Goal: Communication & Community: Answer question/provide support

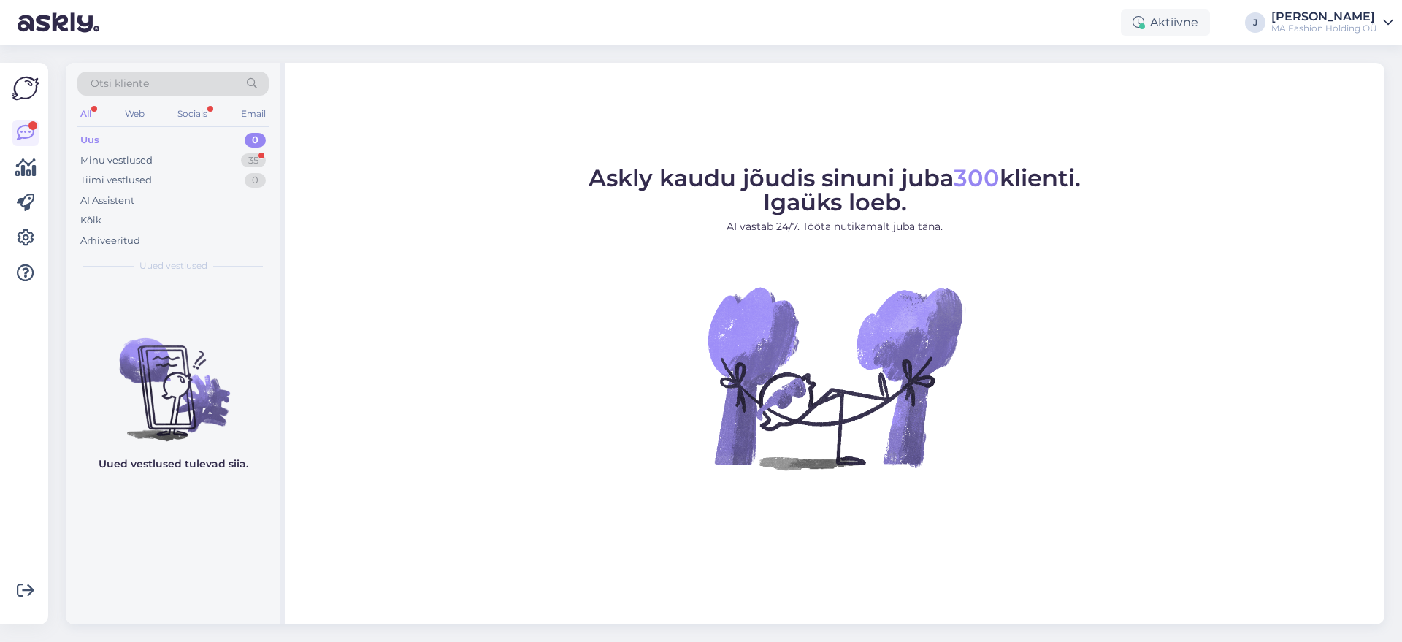
drag, startPoint x: 194, startPoint y: 119, endPoint x: 194, endPoint y: 102, distance: 17.5
click at [194, 118] on div "Socials" at bounding box center [193, 113] width 36 height 19
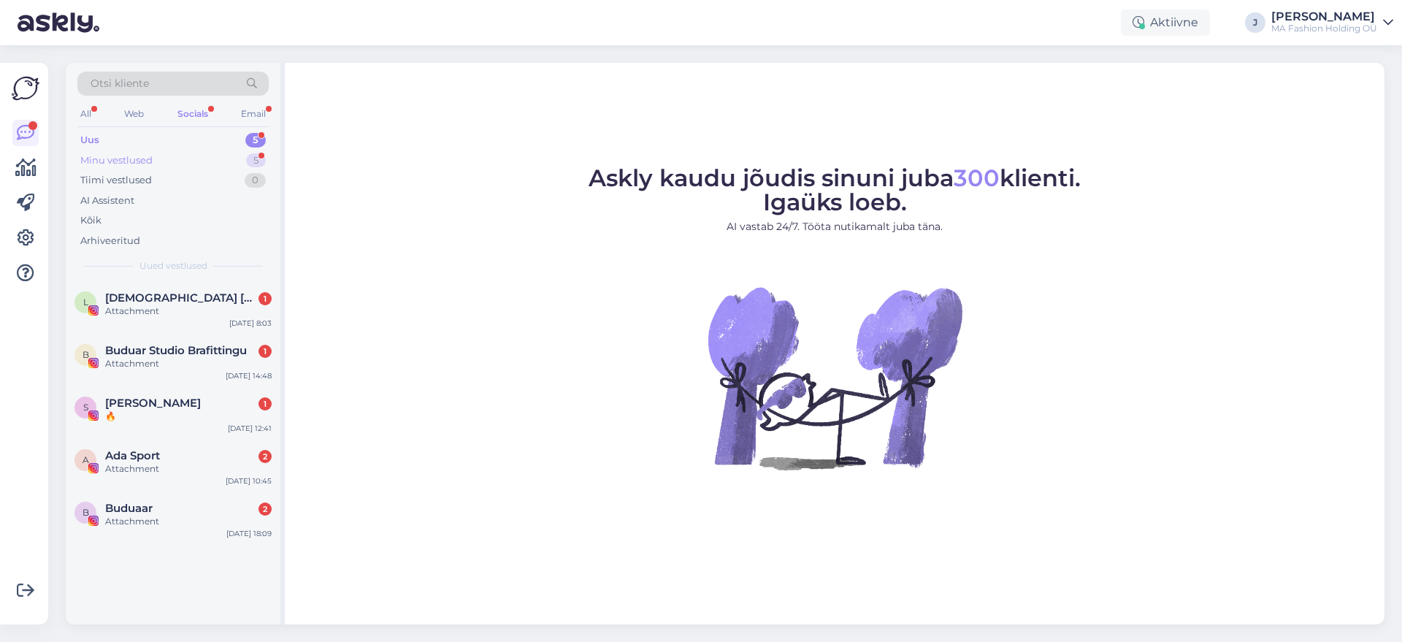
click at [200, 150] on div "Minu vestlused 5" at bounding box center [172, 160] width 191 height 20
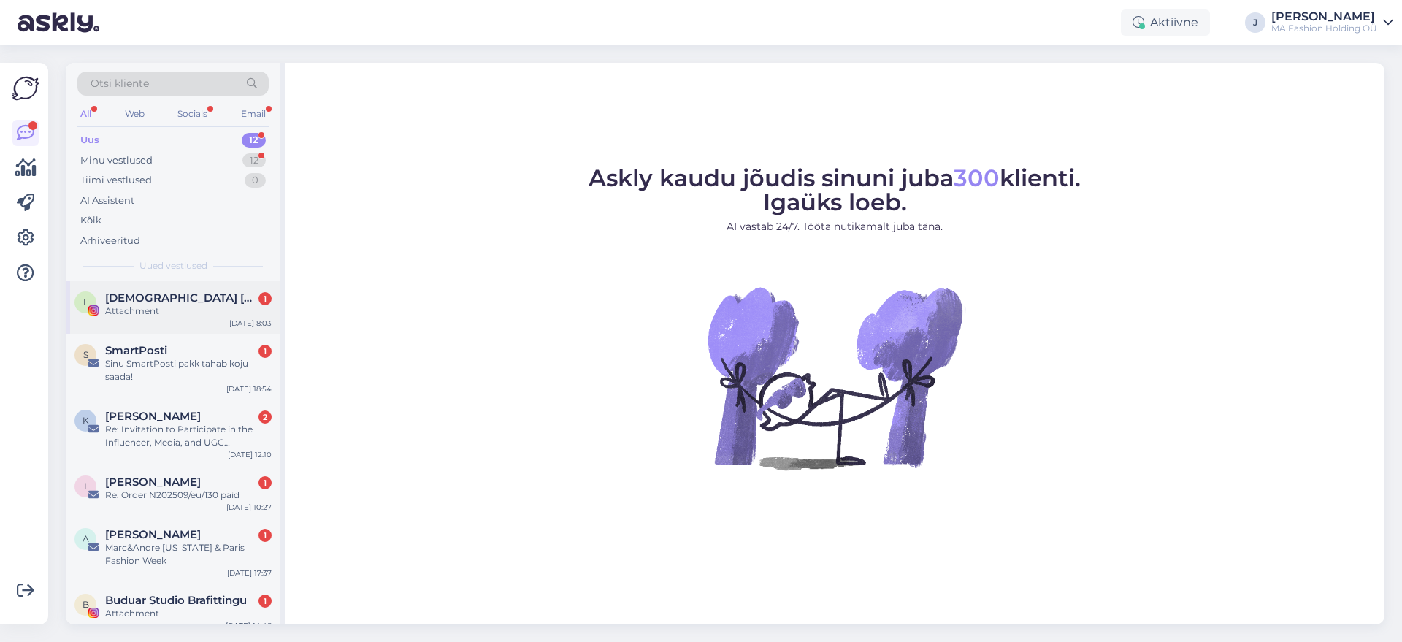
click at [200, 336] on div "S SmartPosti 1 Sinu SmartPosti pakk tahab koju saada! [DATE] 18:54" at bounding box center [173, 367] width 215 height 66
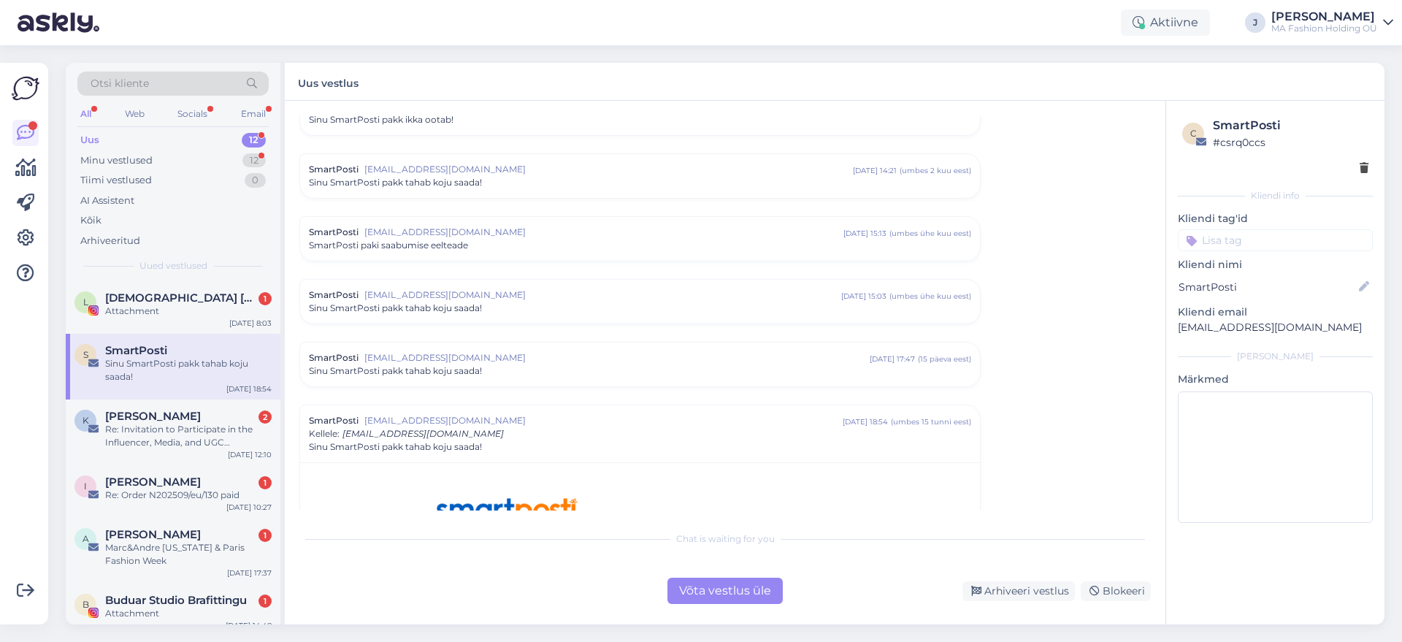
click at [690, 601] on div "Võta vestlus üle" at bounding box center [725, 591] width 115 height 26
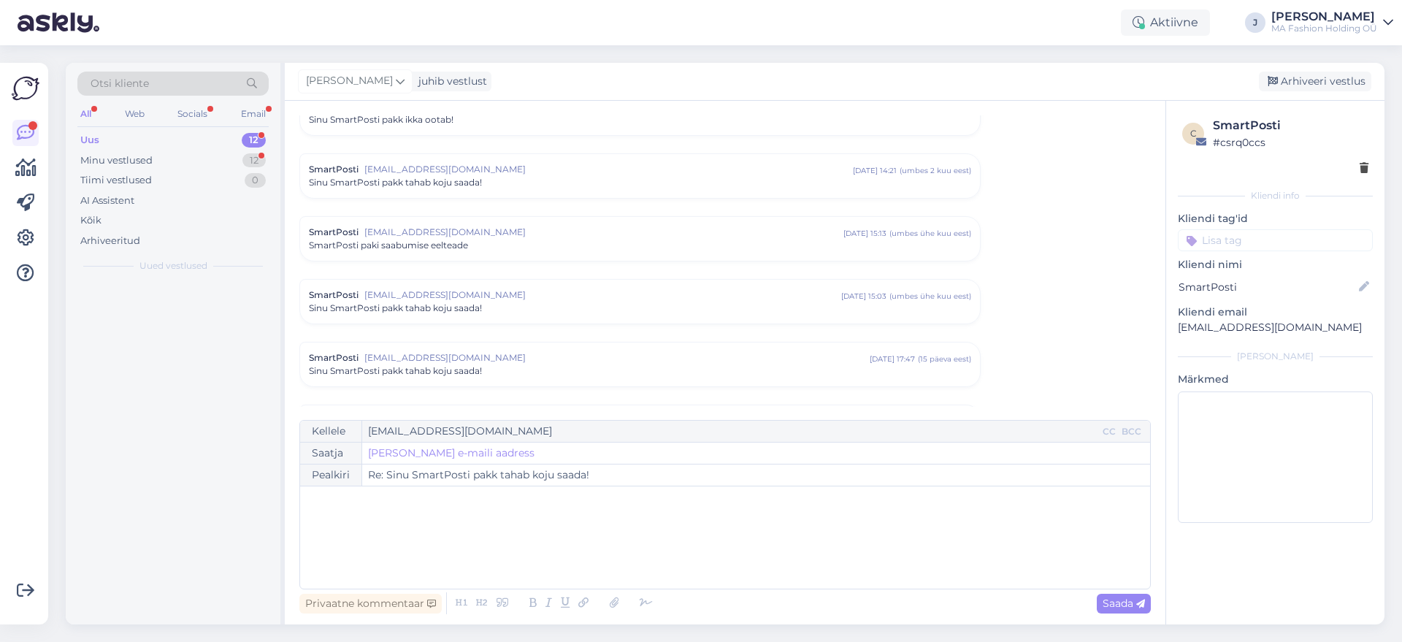
scroll to position [2238, 0]
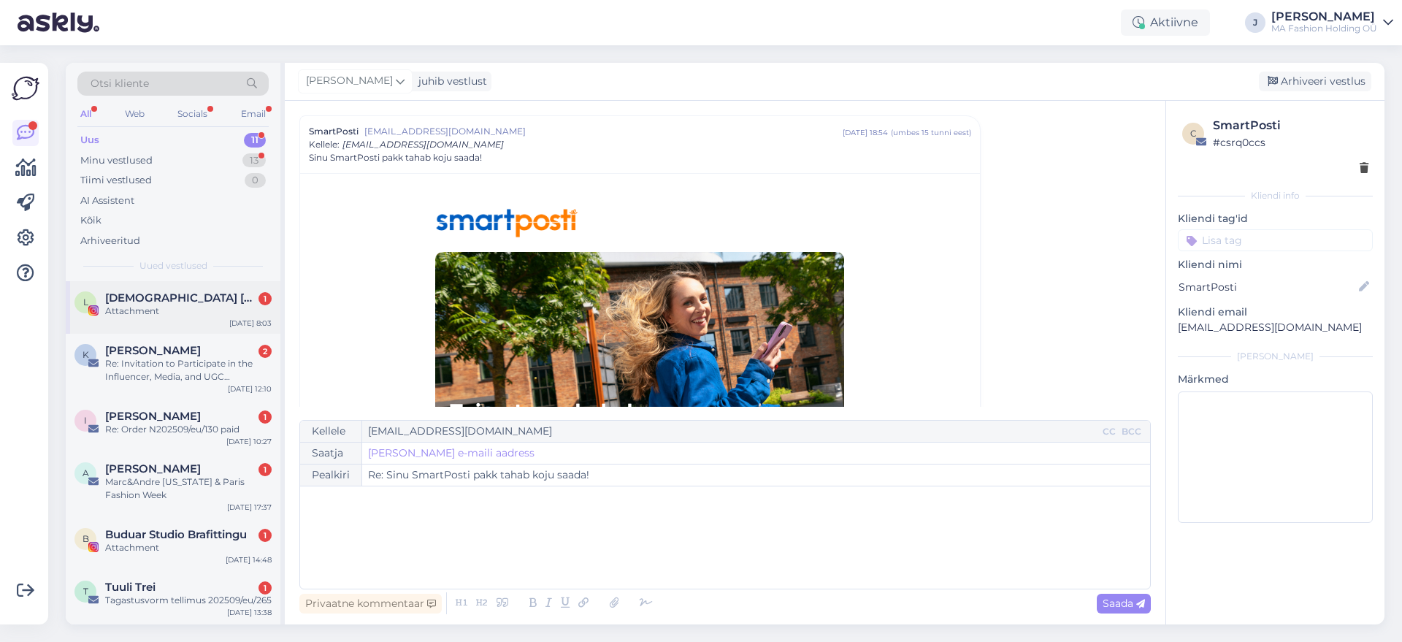
click at [156, 311] on div "Attachment" at bounding box center [188, 311] width 167 height 13
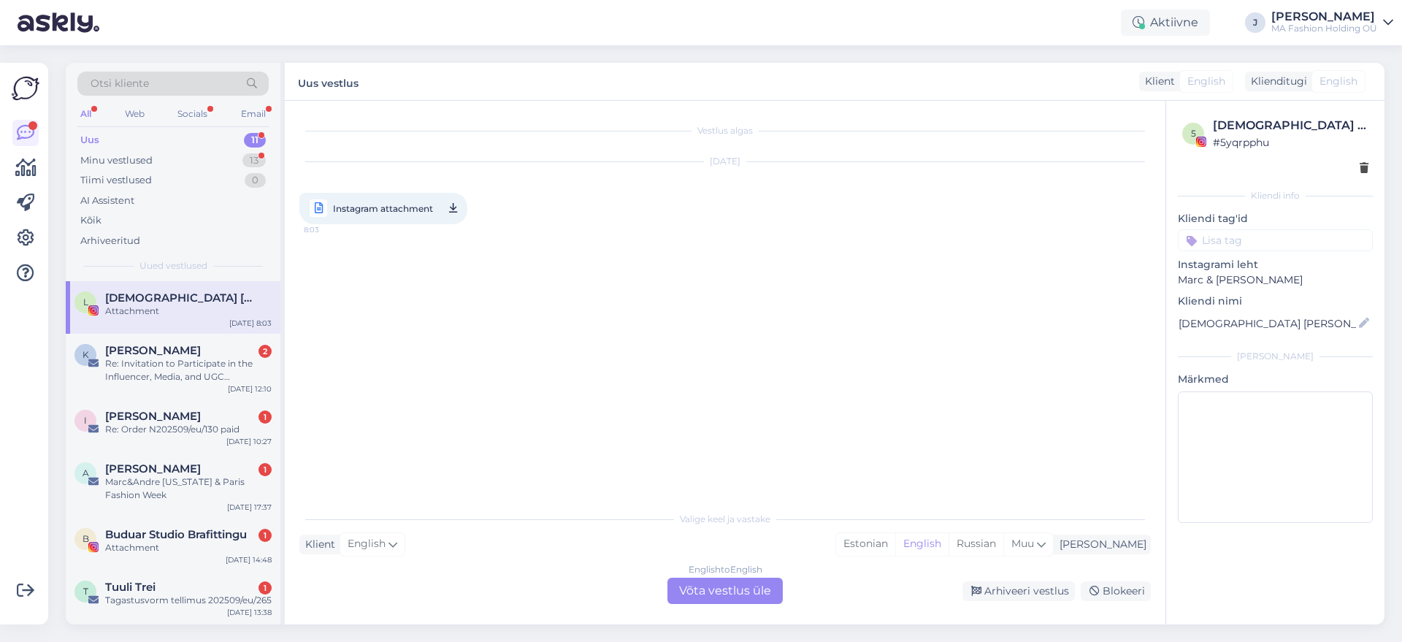
click at [761, 581] on div "English to English Võta vestlus üle" at bounding box center [725, 591] width 115 height 26
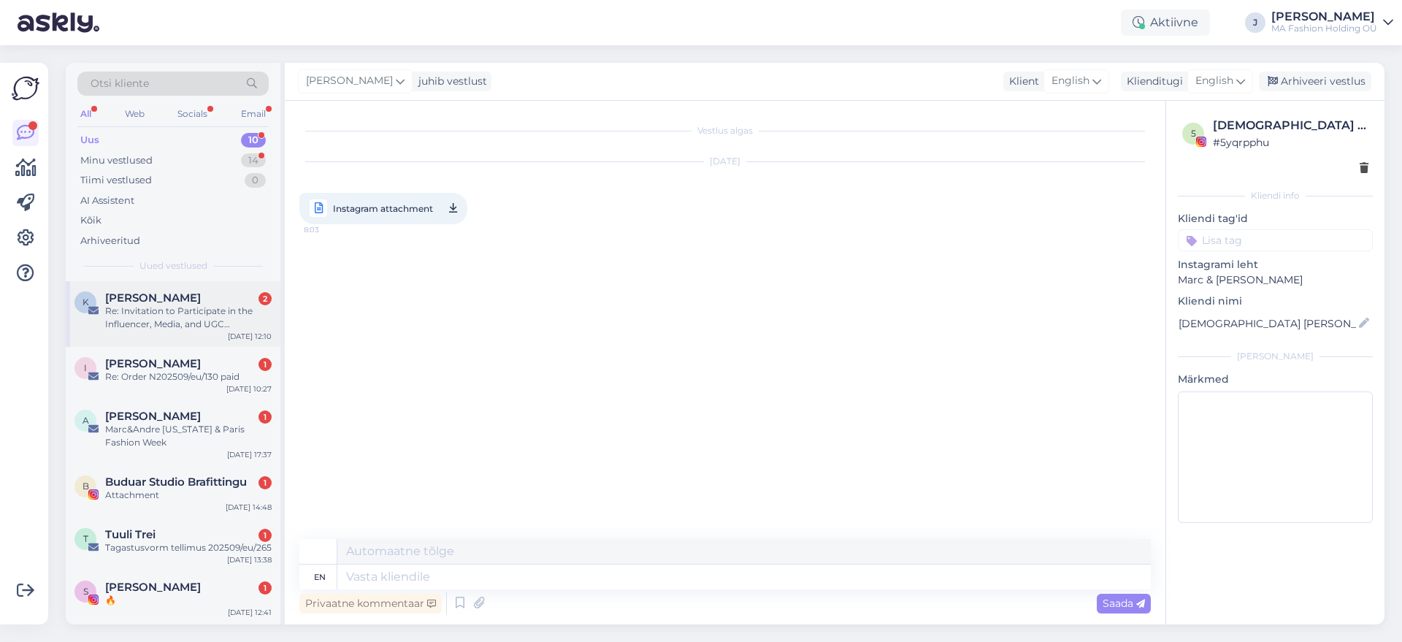
click at [165, 344] on div "K [PERSON_NAME] 2 Re: Invitation to Participate in the Influencer, Media, and U…" at bounding box center [173, 314] width 215 height 66
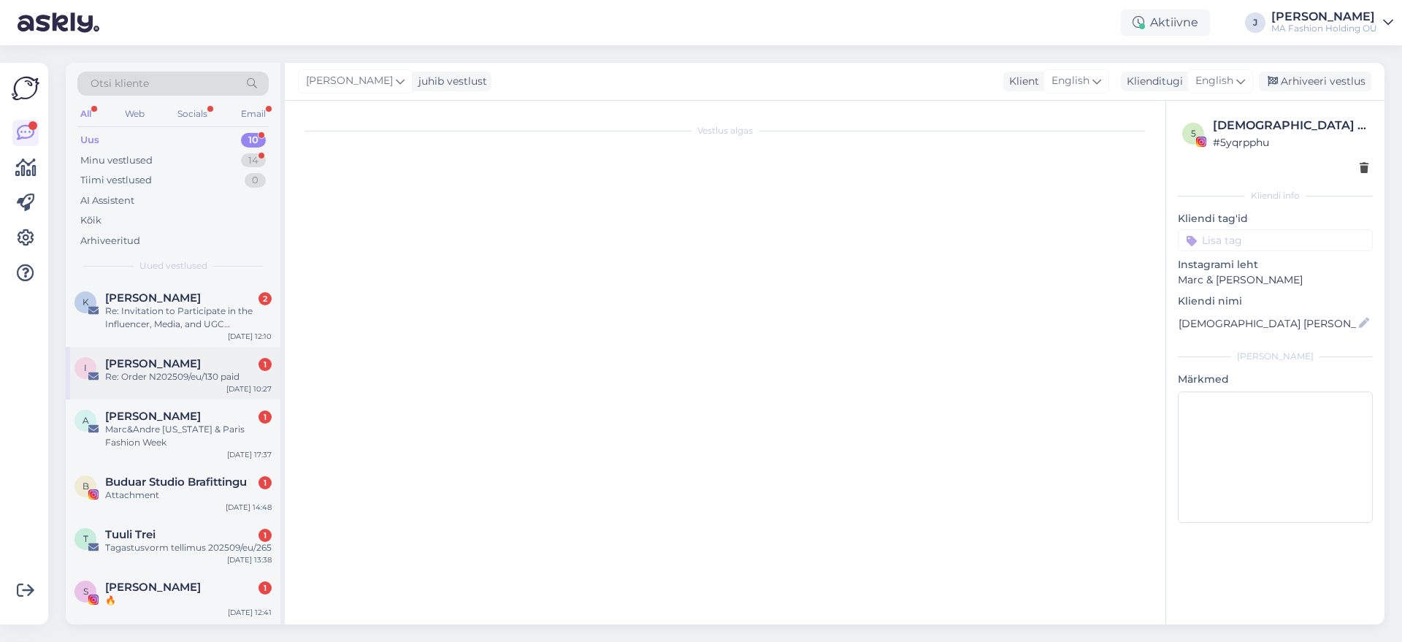
scroll to position [1257, 0]
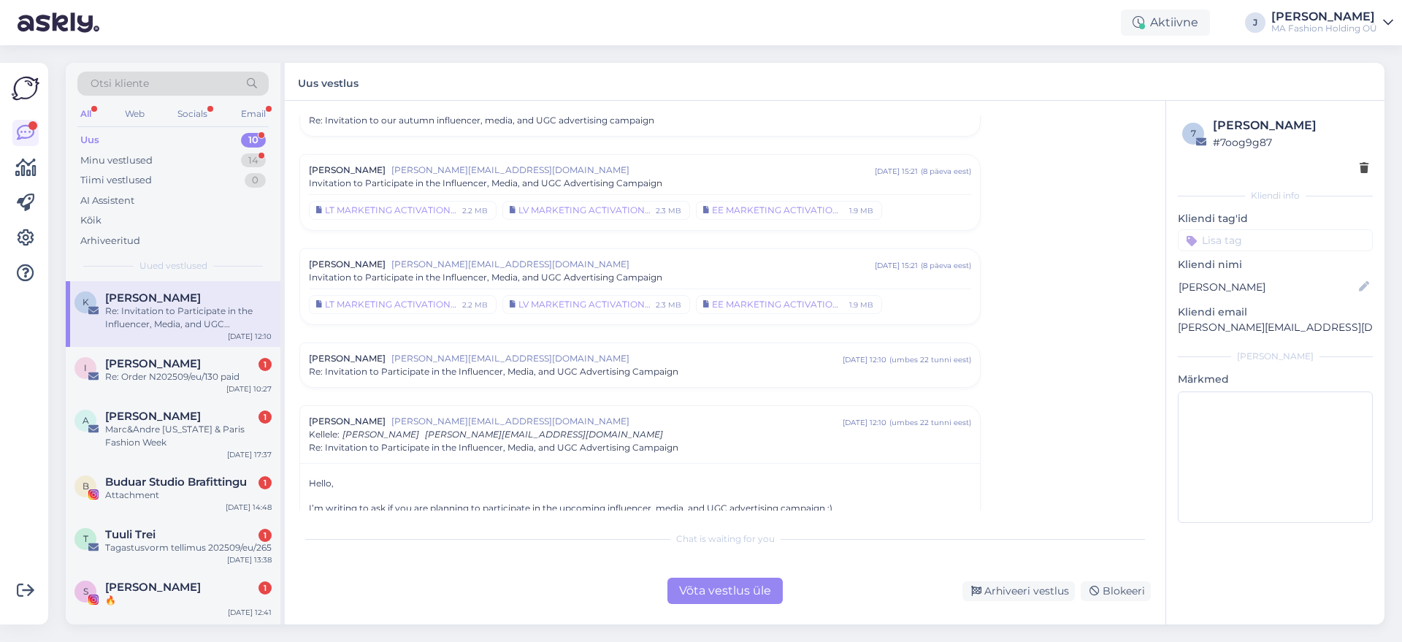
click at [749, 565] on div "Chat is waiting for you Võta vestlus üle Arhiveeri vestlus Blokeeri" at bounding box center [725, 564] width 852 height 80
click at [749, 581] on div "Võta vestlus üle" at bounding box center [725, 591] width 115 height 26
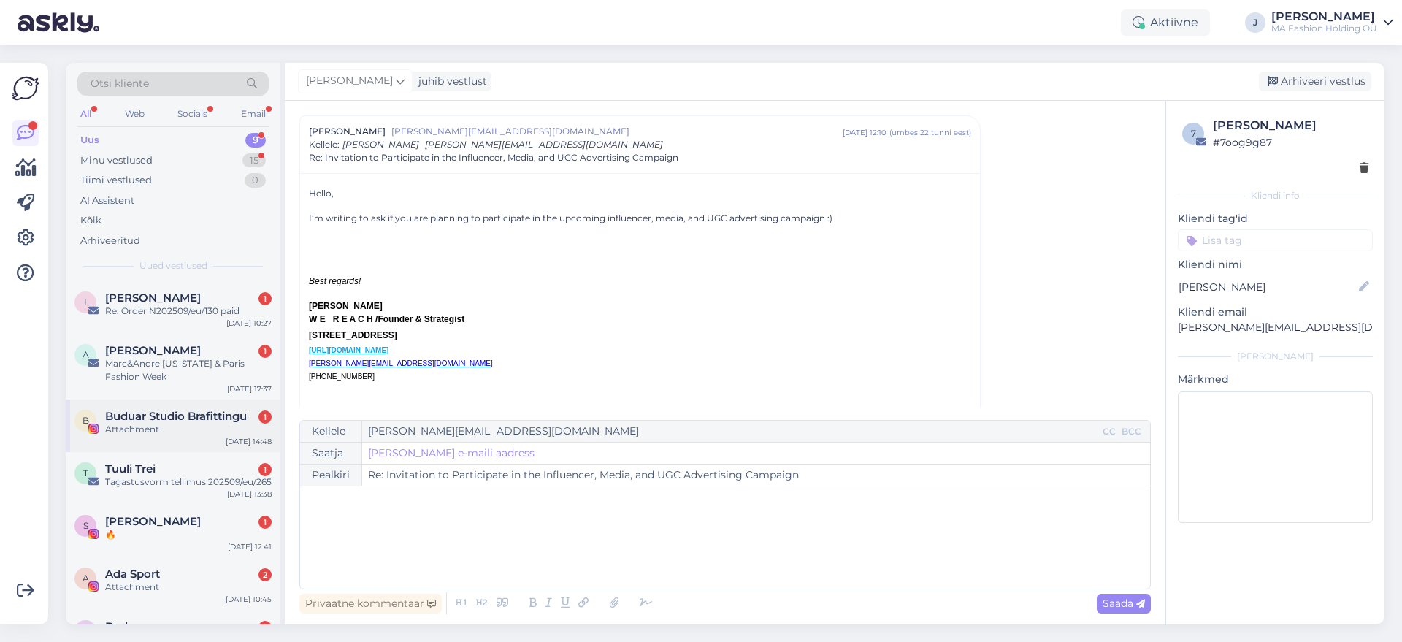
click at [167, 408] on div "B Buduar Studio Brafittingu 1 Attachment [DATE] 14:48" at bounding box center [173, 426] width 215 height 53
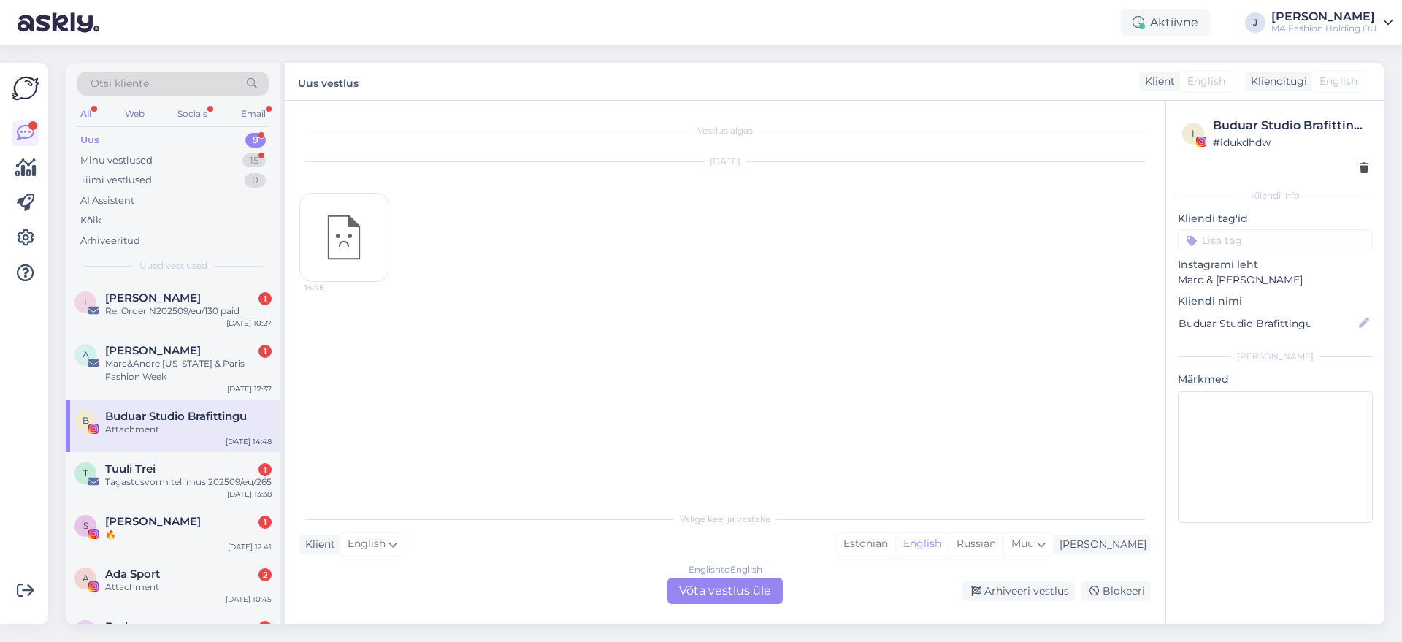
click at [723, 599] on div "English to English Võta vestlus üle" at bounding box center [725, 591] width 115 height 26
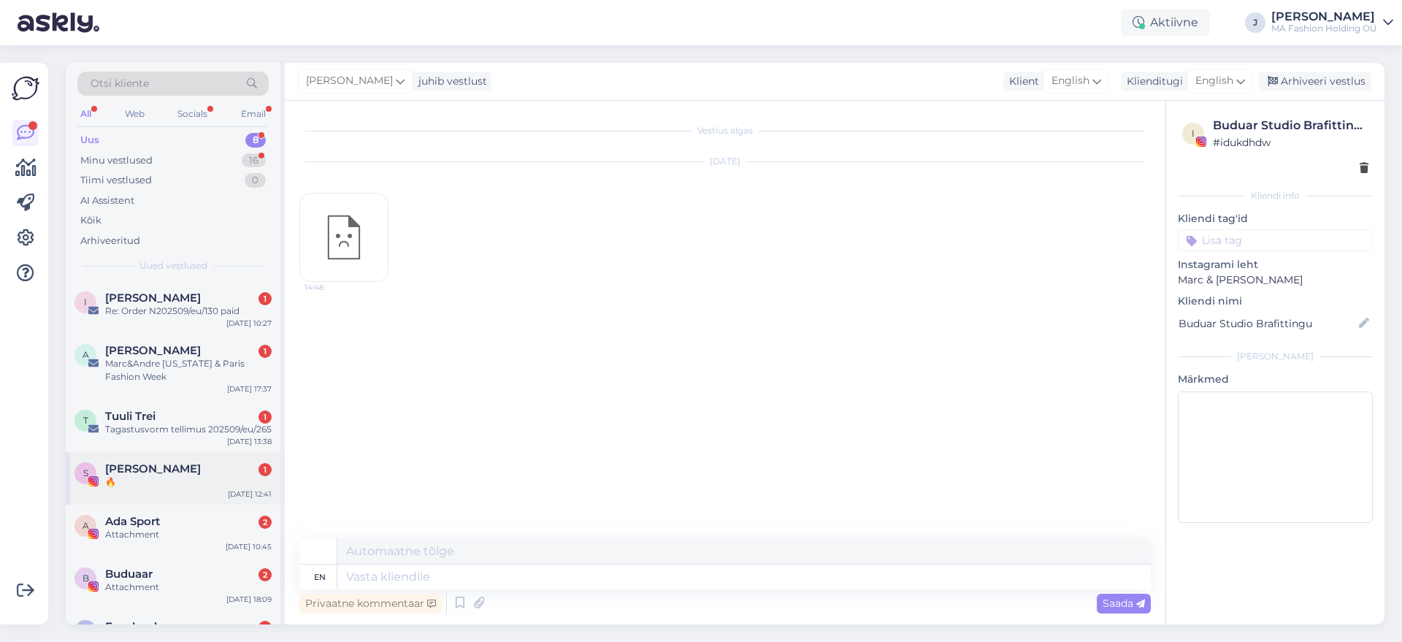
click at [131, 487] on div "🔥" at bounding box center [188, 482] width 167 height 13
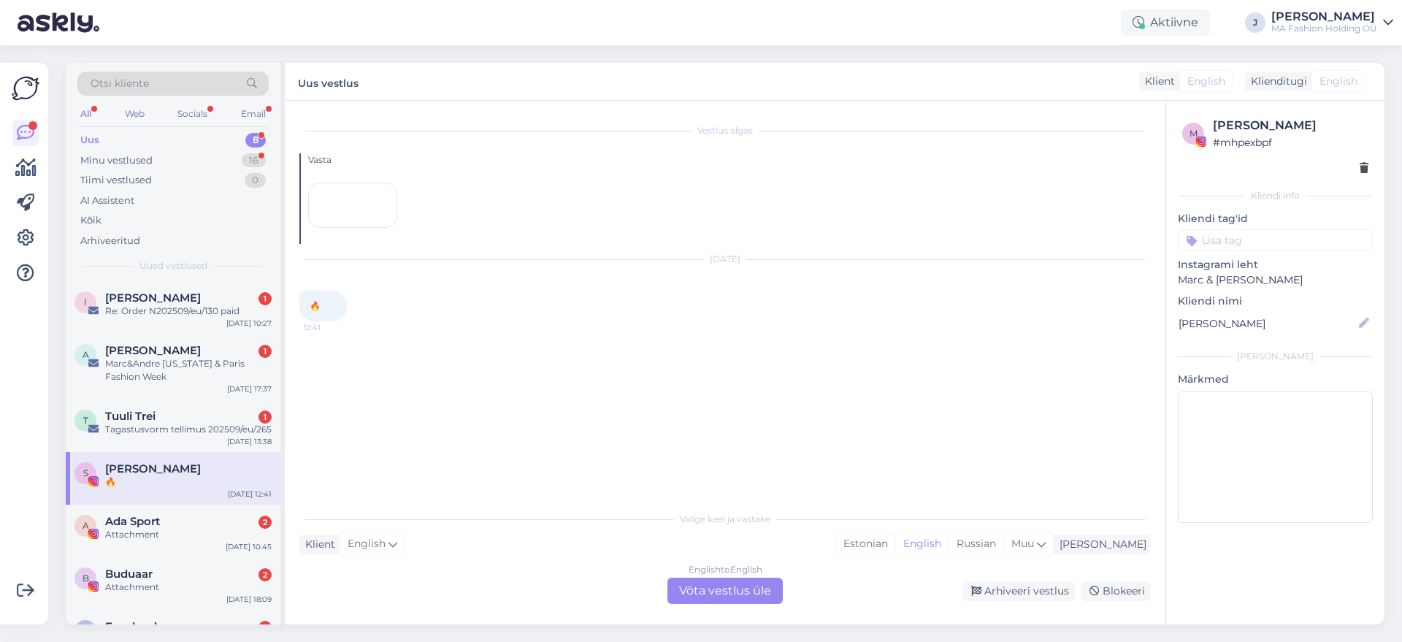
click at [711, 584] on div "English to English Võta vestlus üle" at bounding box center [725, 591] width 115 height 26
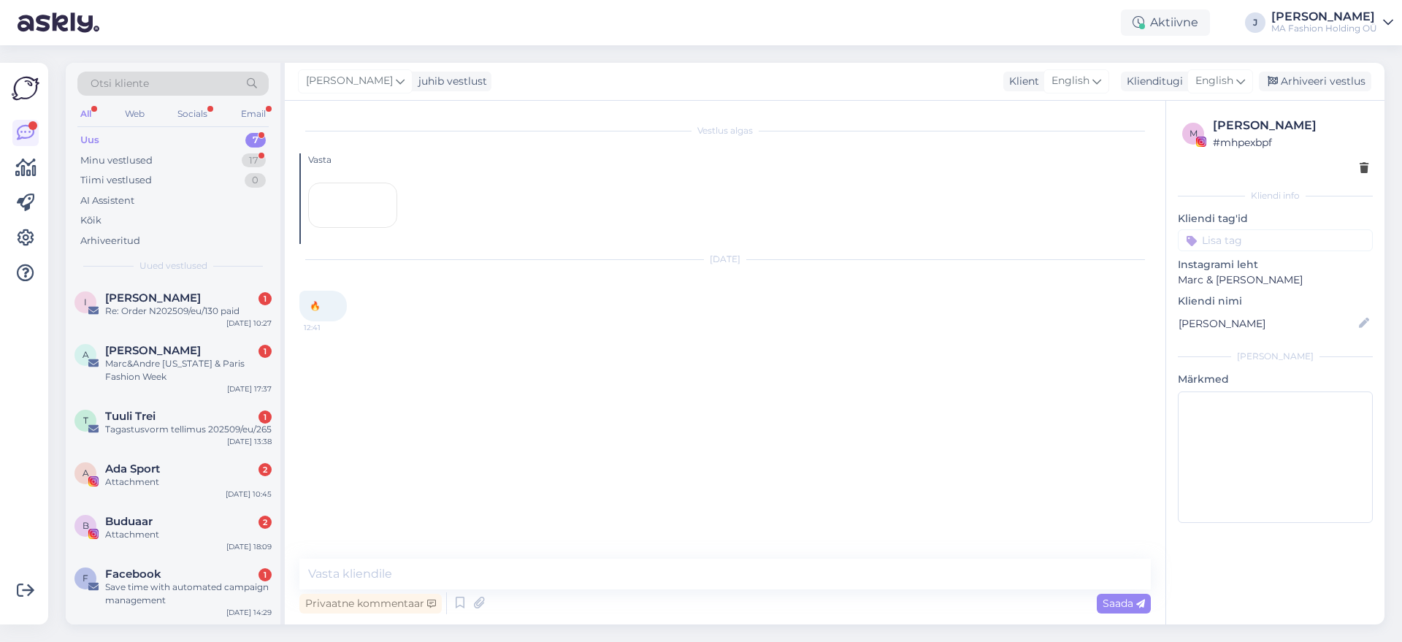
click at [176, 492] on div "A Ada Sport 2 Attachment [DATE] 10:45" at bounding box center [173, 478] width 215 height 53
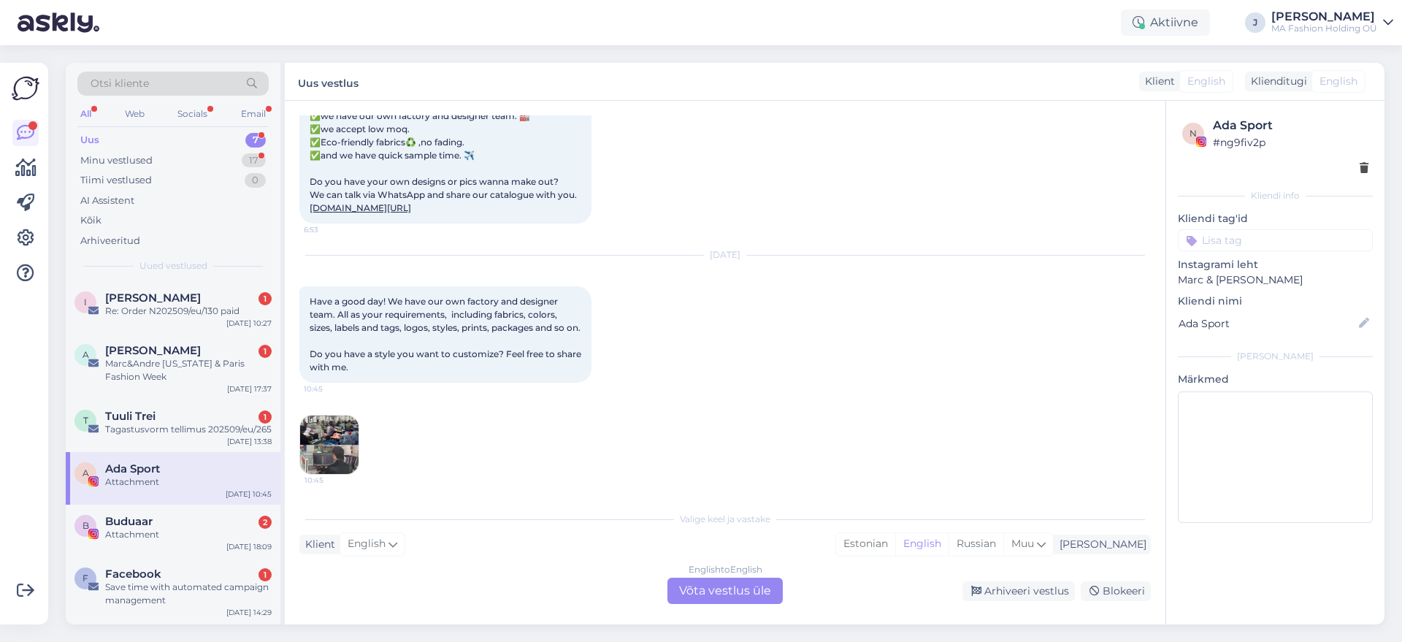
click at [682, 598] on div "English to English Võta vestlus üle" at bounding box center [725, 591] width 115 height 26
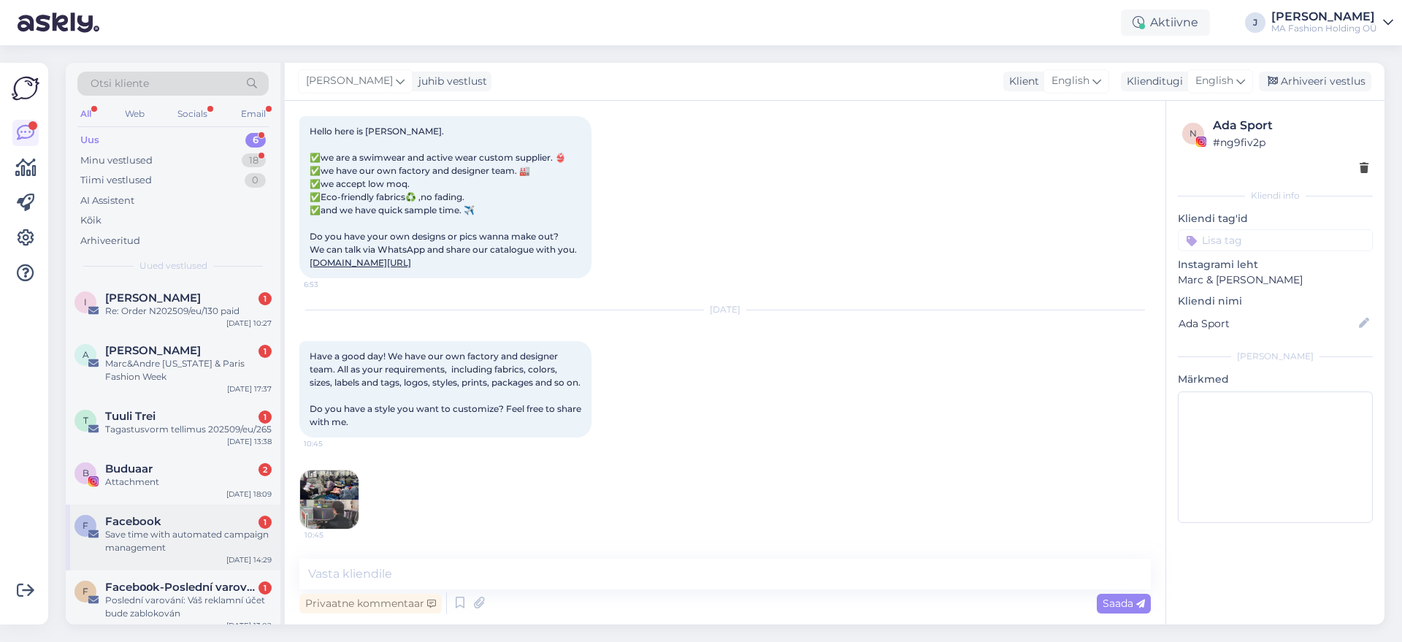
click at [259, 523] on div "1" at bounding box center [265, 522] width 13 height 13
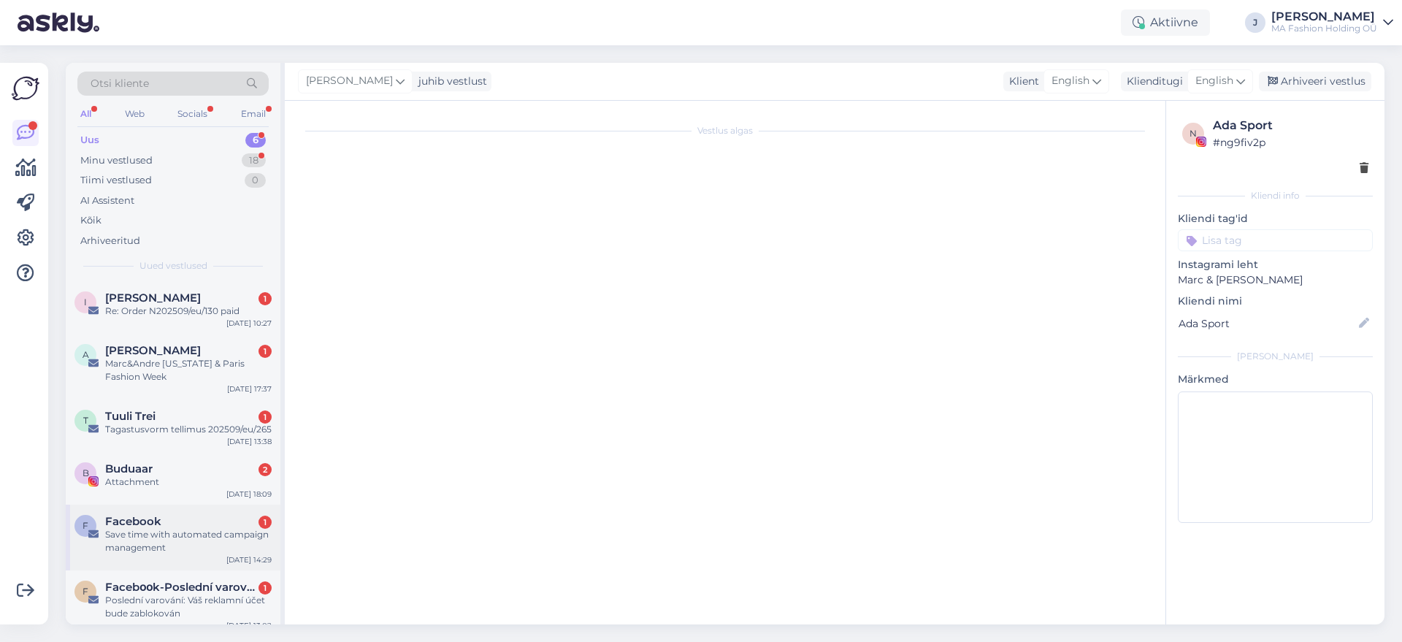
scroll to position [0, 0]
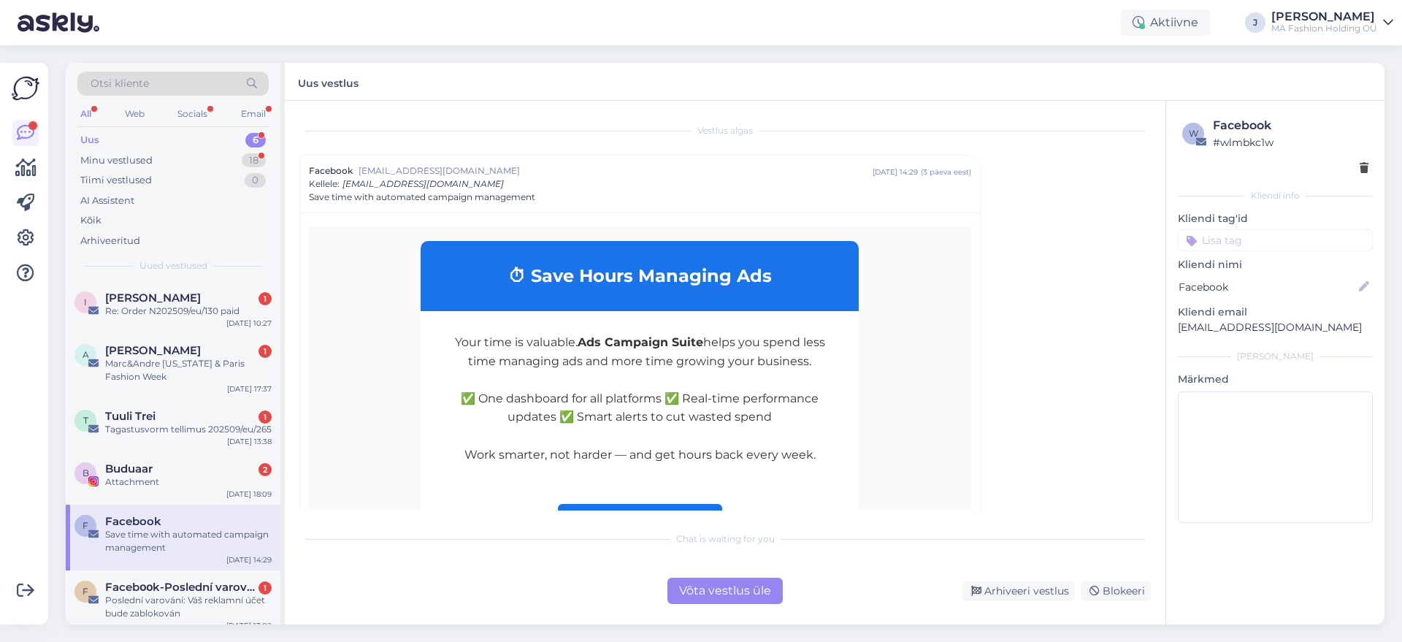
click at [726, 603] on div "Võta vestlus üle" at bounding box center [725, 591] width 115 height 26
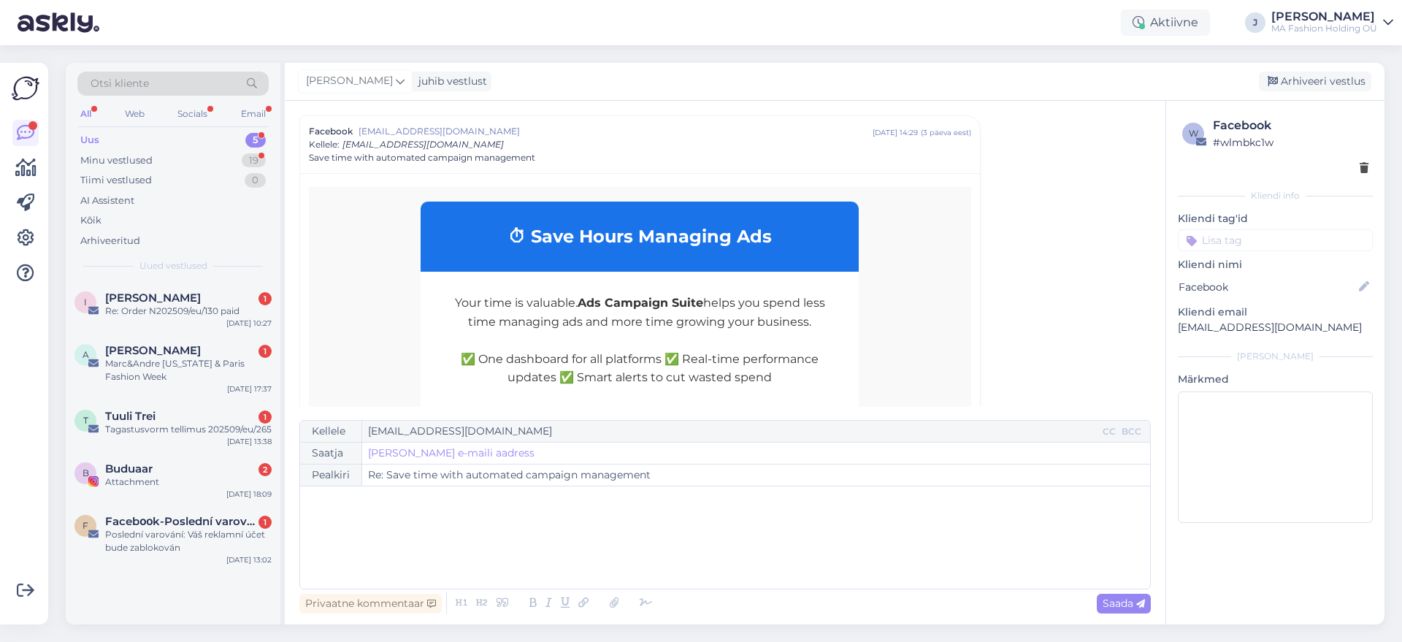
click at [1, 508] on div "Võimalused Veendu, et Askly loob sulle väärtust. Sulge Ühenda FB ja IG sõnumid …" at bounding box center [24, 344] width 48 height 562
click at [157, 505] on div "F Facebօօk-Poslední varování 1 Poslední varování: Váš reklamní účet bude zablok…" at bounding box center [173, 538] width 215 height 66
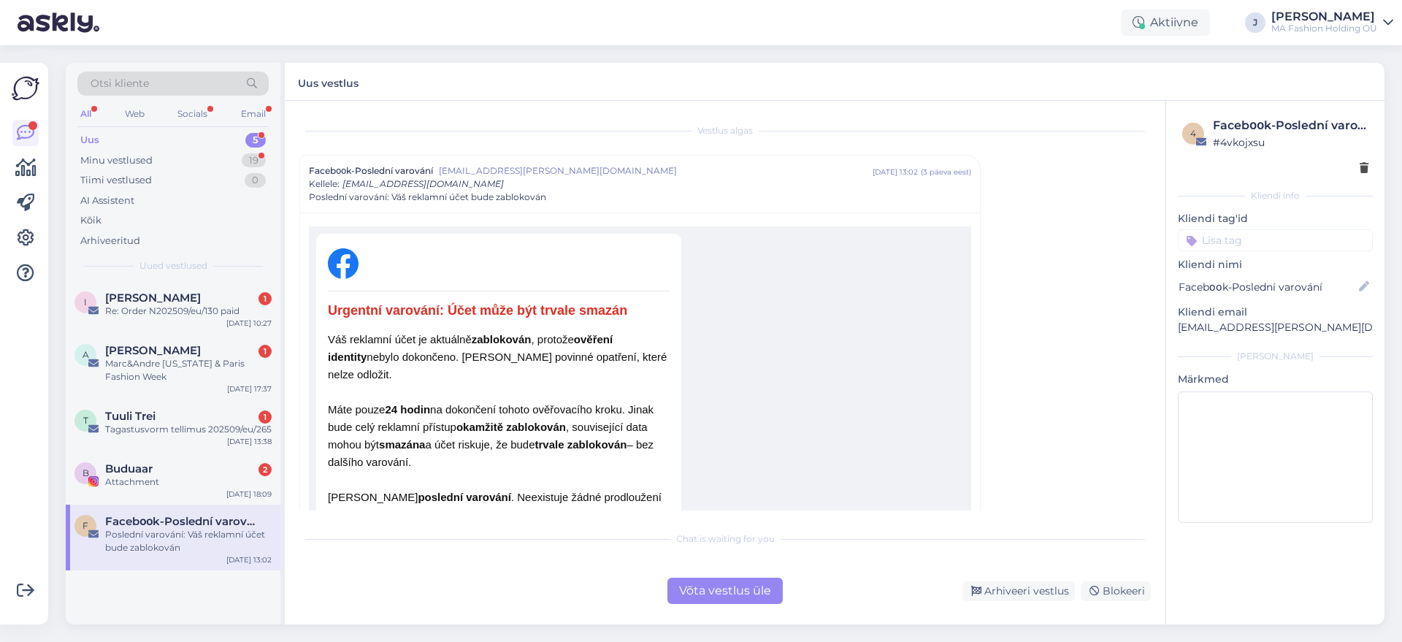
click at [692, 592] on div "Võta vestlus üle" at bounding box center [725, 591] width 115 height 26
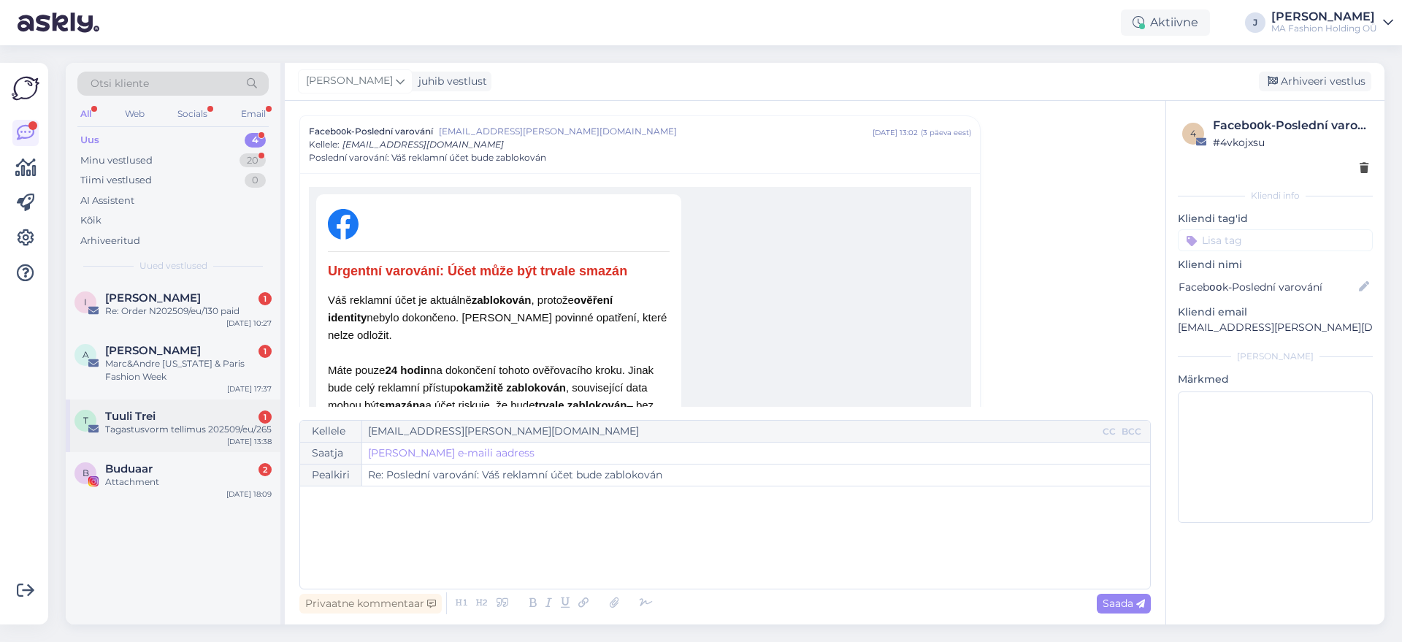
click at [102, 424] on div "T Tuuli Trei 1 Tagastusvorm tellimus 202509/eu/265" at bounding box center [173, 423] width 197 height 26
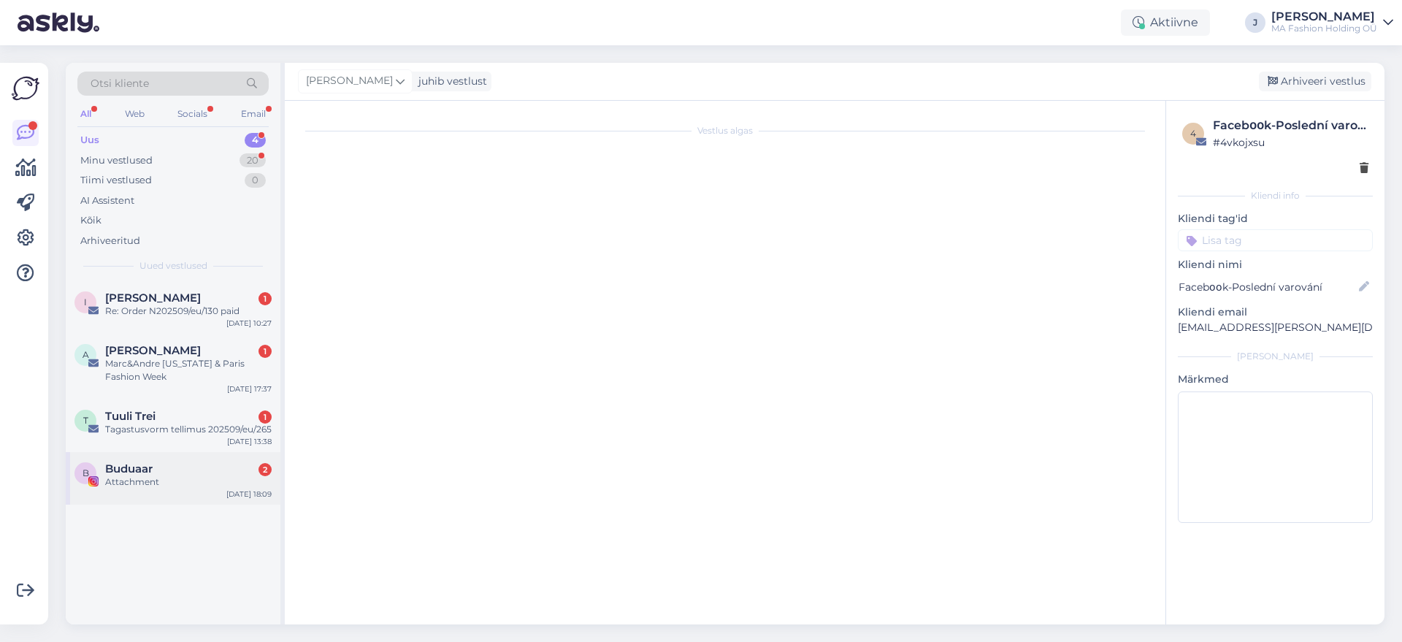
scroll to position [0, 0]
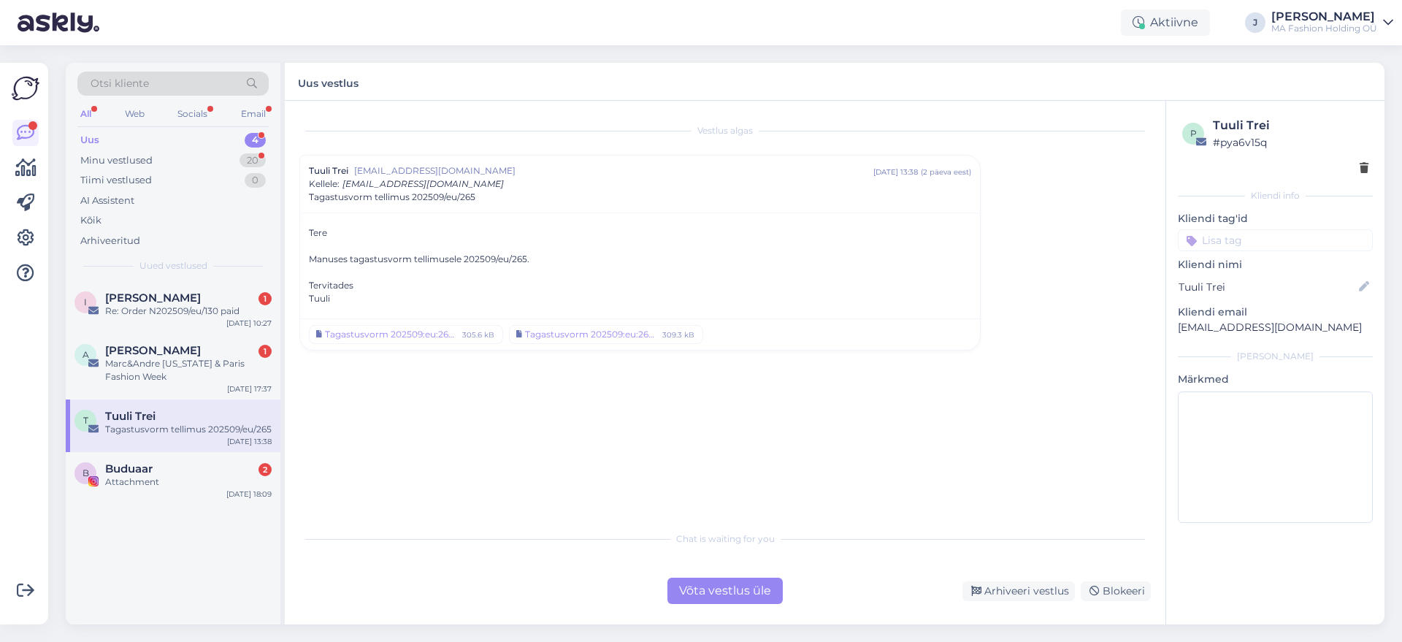
click at [710, 593] on div "Võta vestlus üle" at bounding box center [725, 591] width 115 height 26
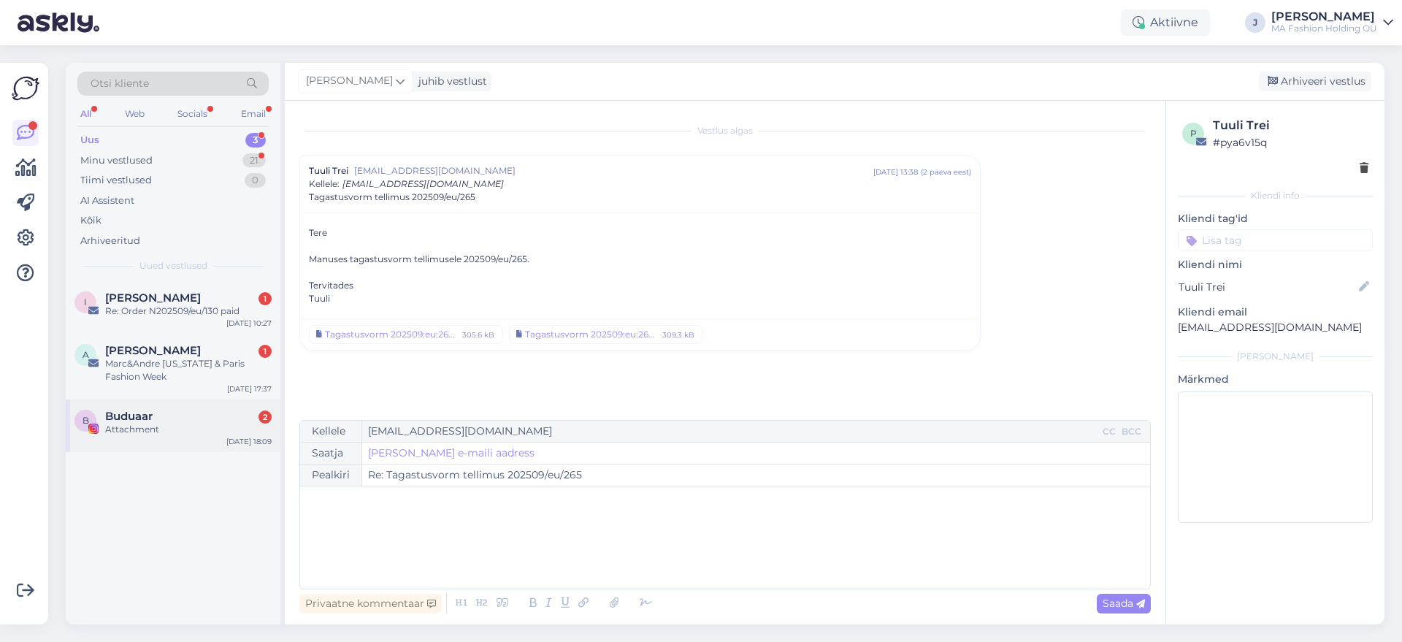
click at [158, 418] on div "Buduaar 2" at bounding box center [188, 416] width 167 height 13
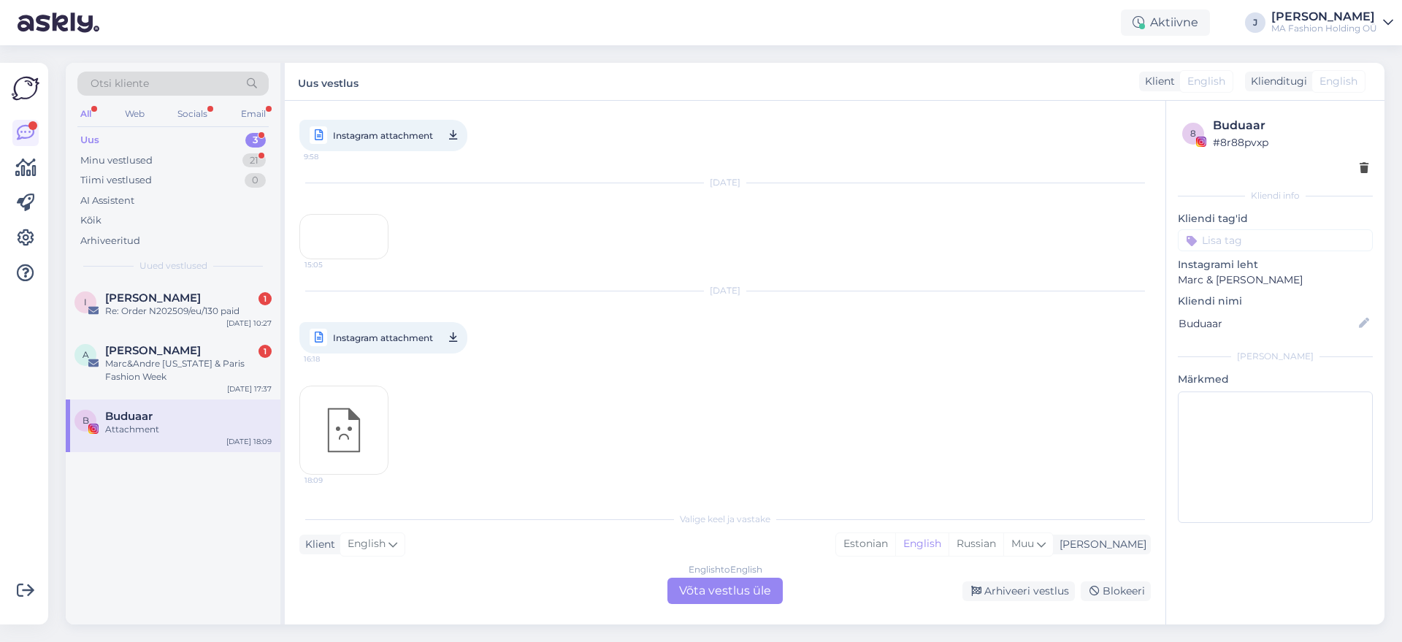
click at [679, 590] on div "English to English Võta vestlus üle" at bounding box center [725, 591] width 115 height 26
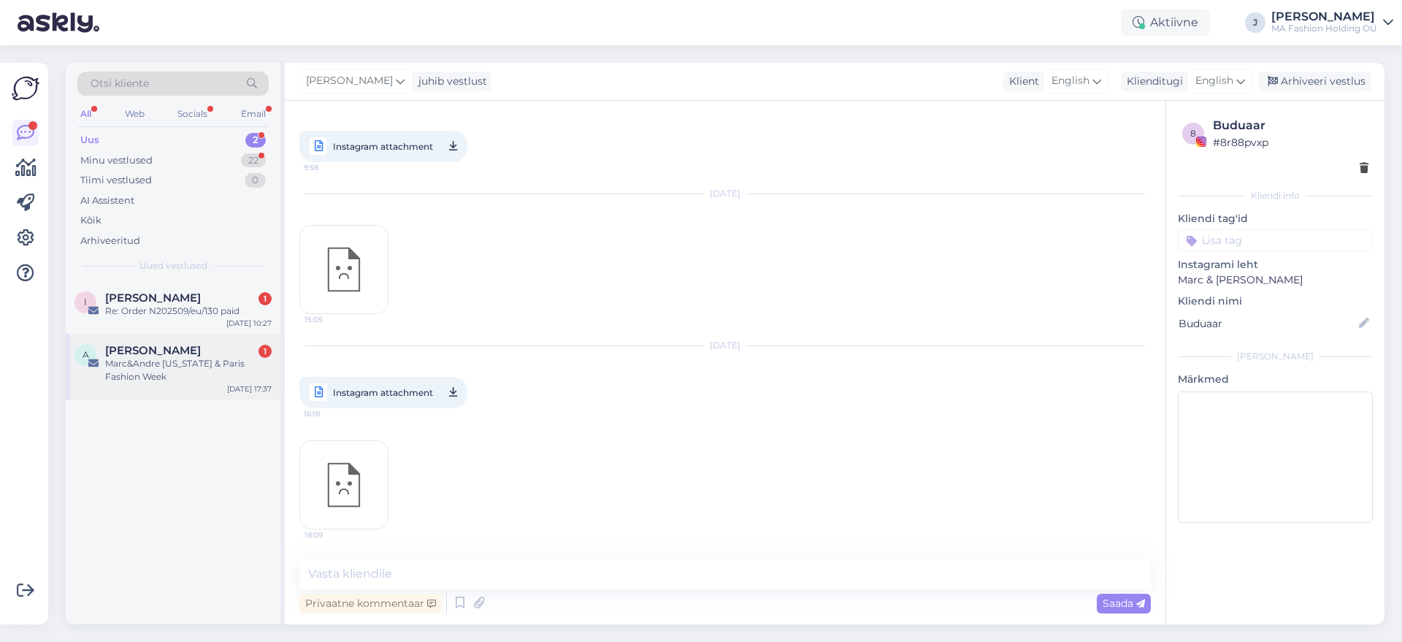
drag, startPoint x: 145, startPoint y: 349, endPoint x: 169, endPoint y: 355, distance: 24.1
click at [145, 348] on span "[PERSON_NAME]" at bounding box center [153, 350] width 96 height 13
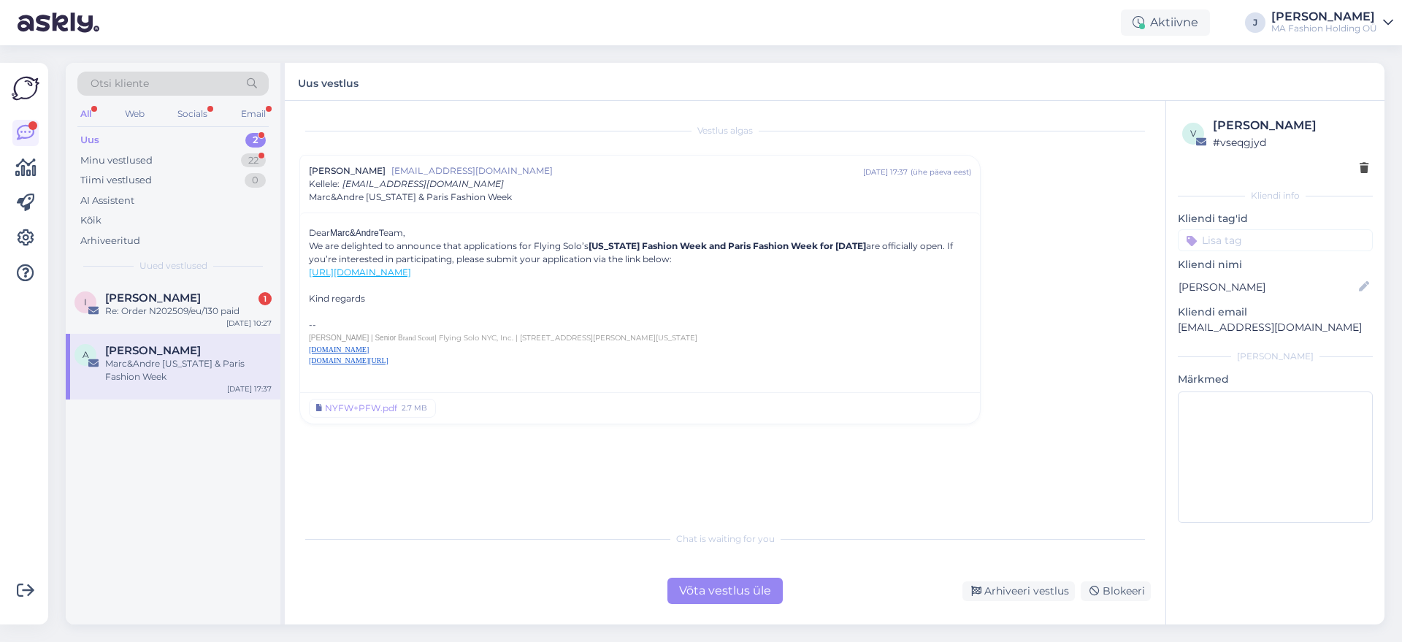
click at [687, 576] on div "Chat is waiting for you Võta vestlus üle Arhiveeri vestlus Blokeeri" at bounding box center [725, 564] width 852 height 80
click at [692, 584] on div "Võta vestlus üle" at bounding box center [725, 591] width 115 height 26
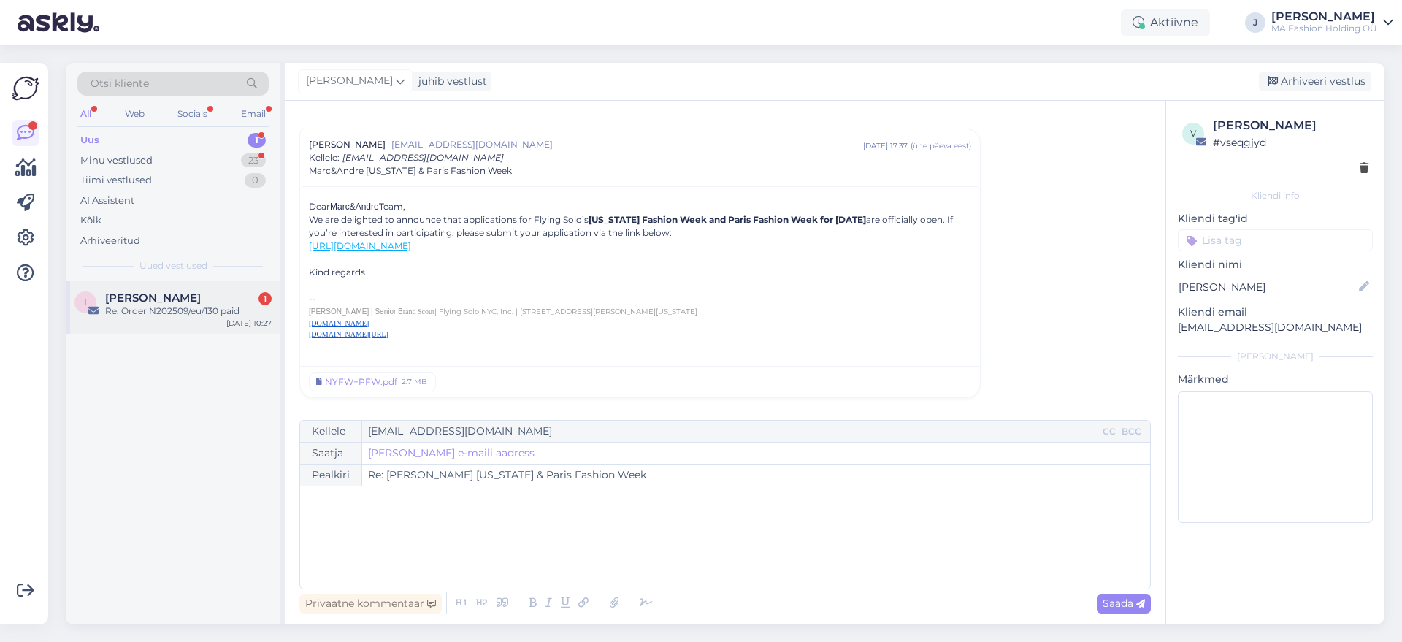
click at [155, 286] on div "i [PERSON_NAME] 1 Re: Order N202509/eu/130 paid [DATE] 10:27" at bounding box center [173, 307] width 215 height 53
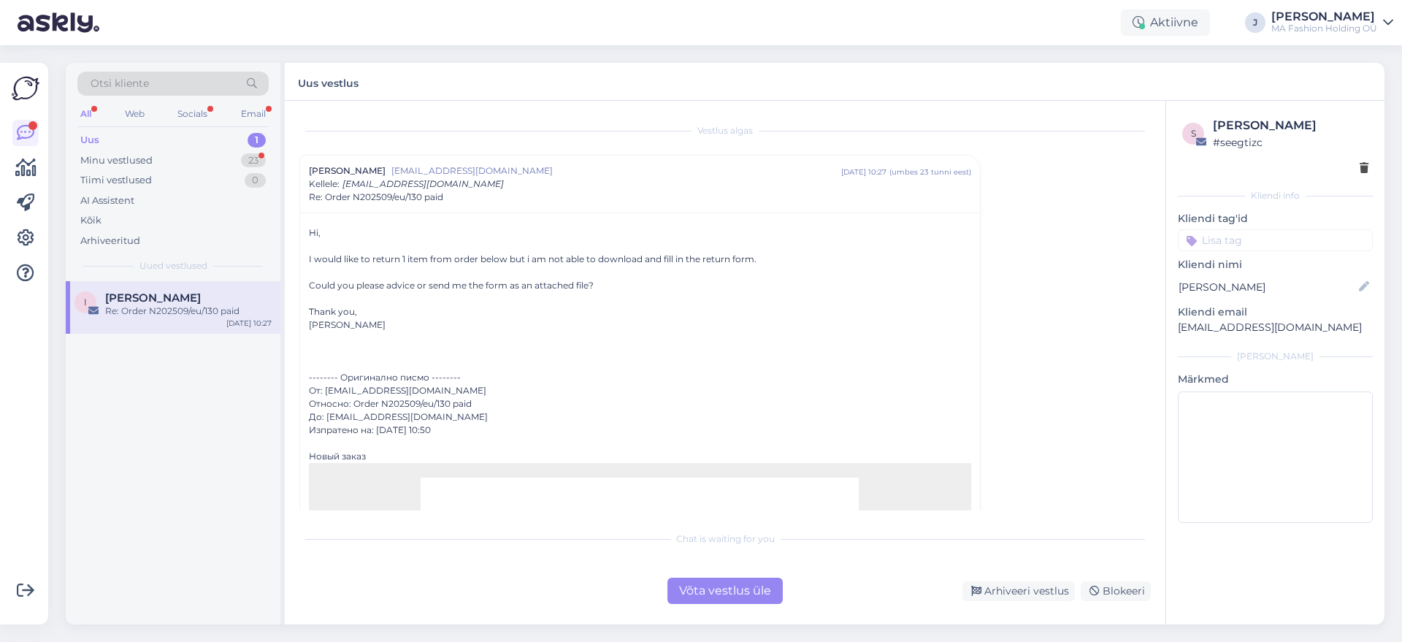
click at [713, 582] on div "Võta vestlus üle" at bounding box center [725, 591] width 115 height 26
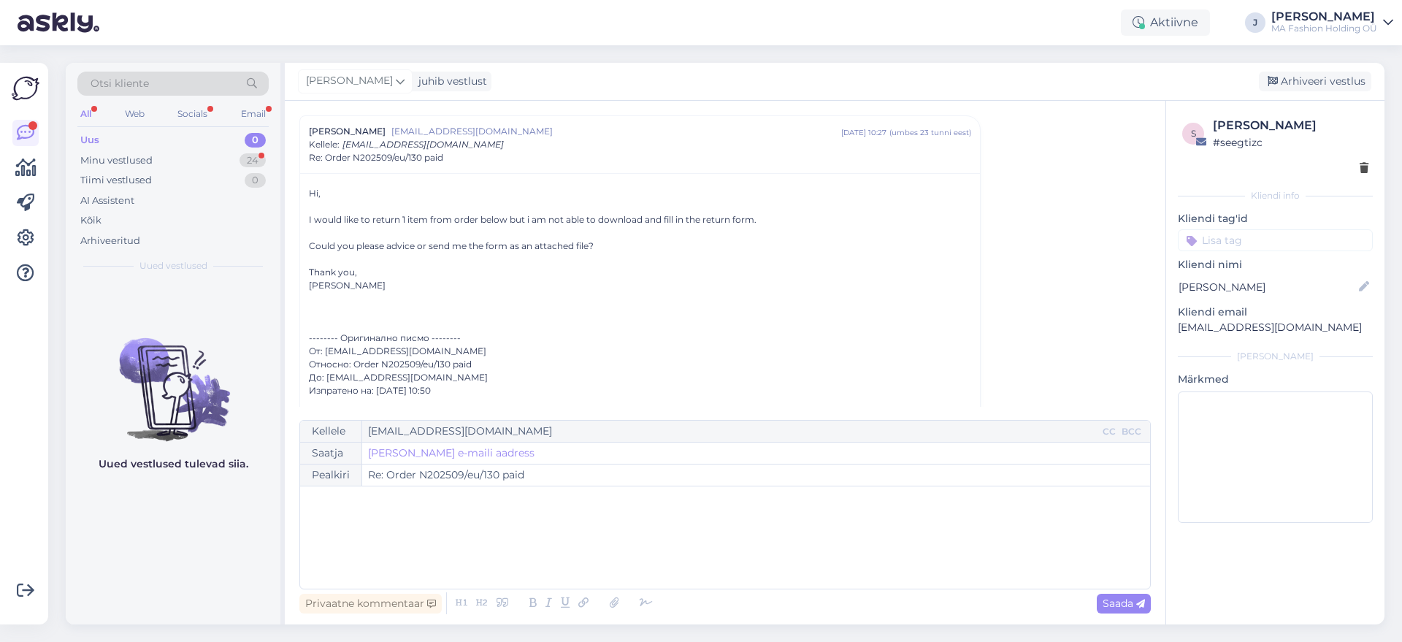
click at [215, 141] on div "Uus 0" at bounding box center [172, 140] width 191 height 20
click at [217, 149] on div "Uus 0 Minu vestlused 24 Tiimi vestlused 0 AI Assistent Kõik Arhiveeritud" at bounding box center [172, 190] width 191 height 121
click at [219, 170] on div "Tiimi vestlused 0" at bounding box center [172, 180] width 191 height 20
drag, startPoint x: 175, startPoint y: 121, endPoint x: 186, endPoint y: 156, distance: 37.4
click at [178, 123] on div "All Web Socials Email" at bounding box center [172, 115] width 191 height 23
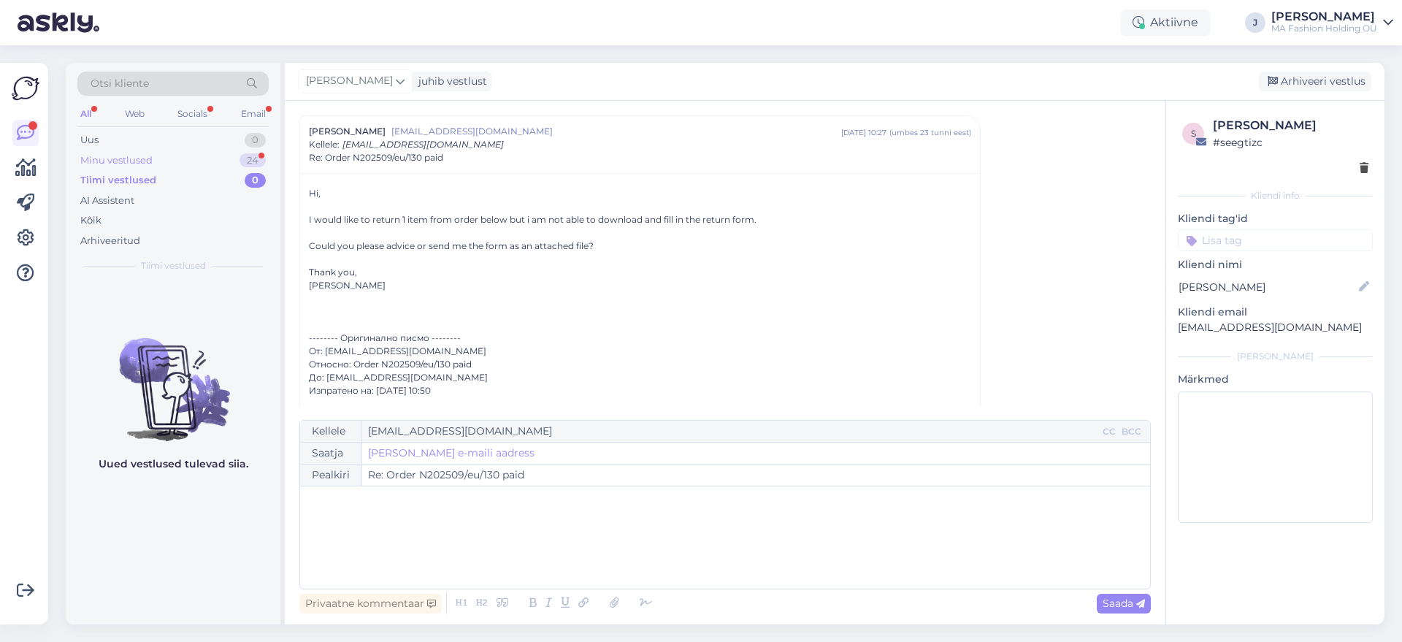
click at [191, 161] on div "Minu vestlused 24" at bounding box center [172, 160] width 191 height 20
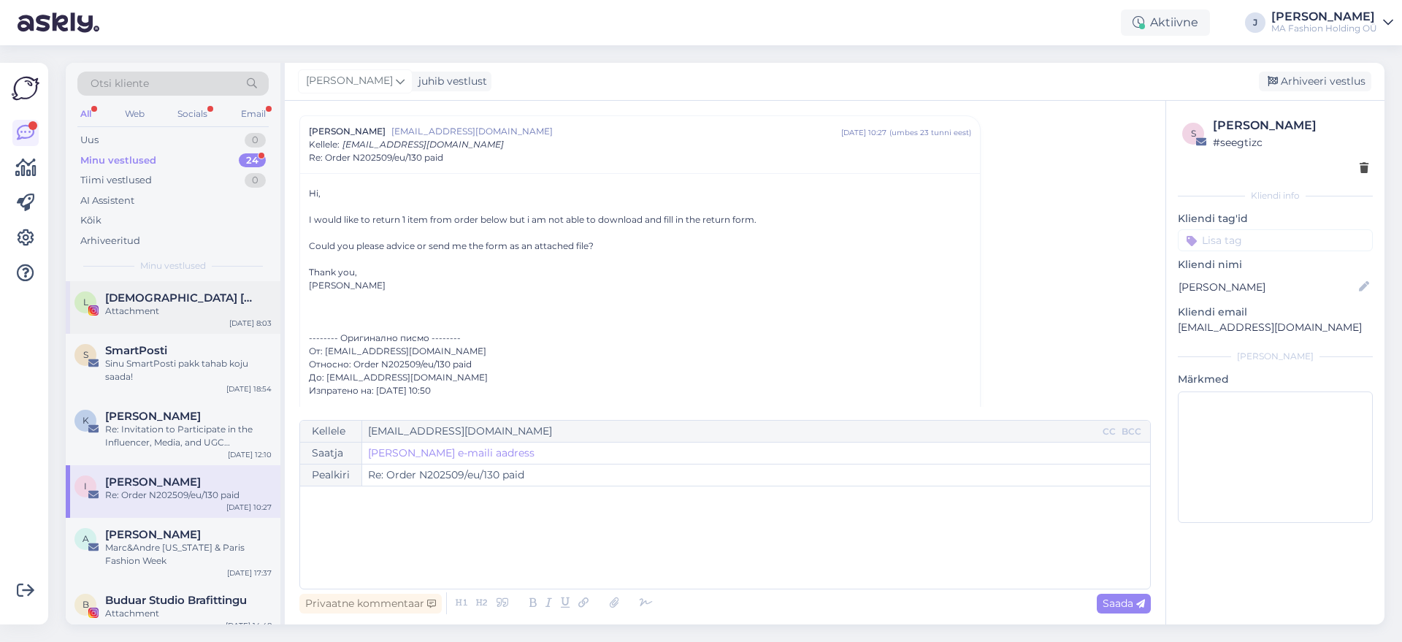
click at [182, 300] on span "[DEMOGRAPHIC_DATA] [PERSON_NAME] 🧜‍♀️ EcoMermaid/WonderWoman 🧝🏻‍♀️Aquaprenaur" at bounding box center [181, 297] width 152 height 13
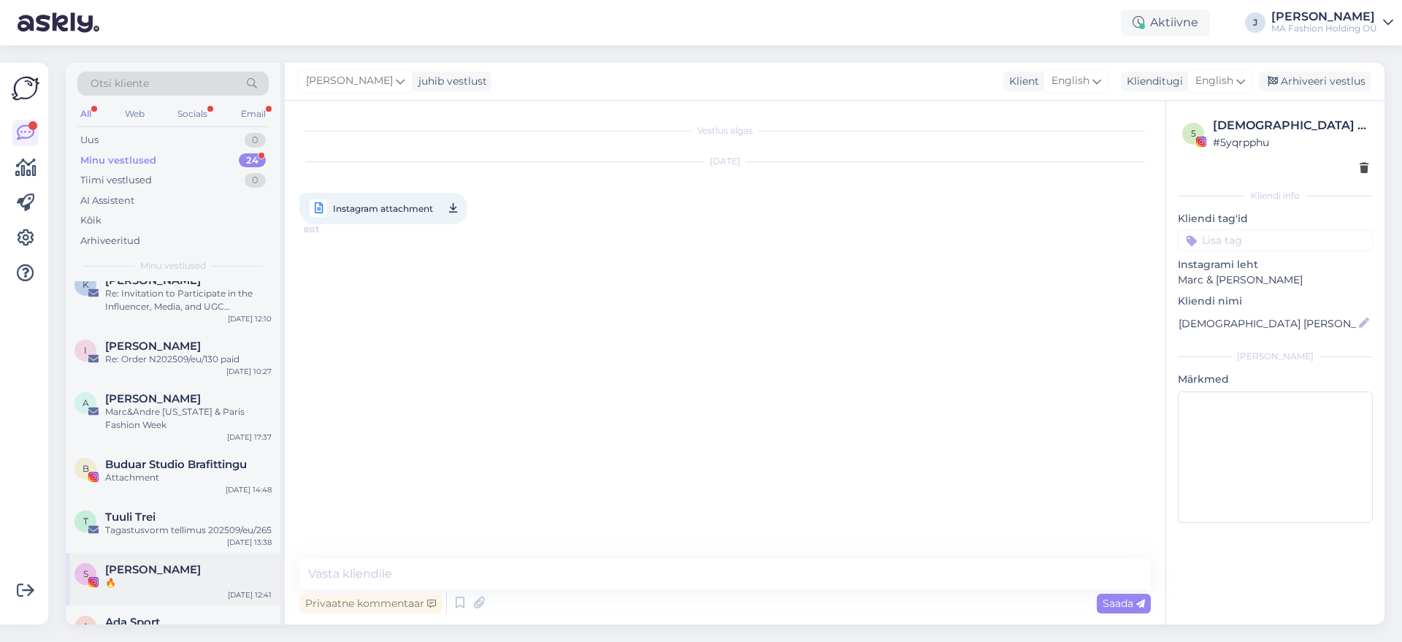
scroll to position [274, 0]
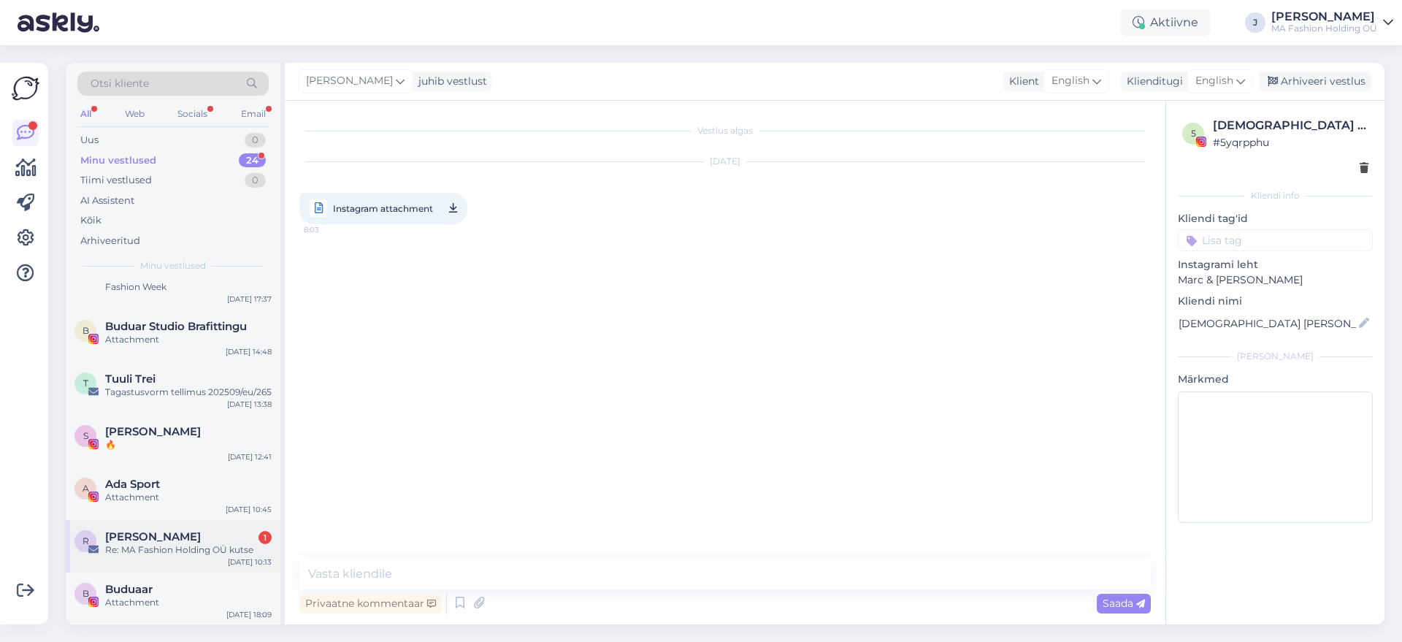
click at [167, 533] on span "[PERSON_NAME]" at bounding box center [153, 536] width 96 height 13
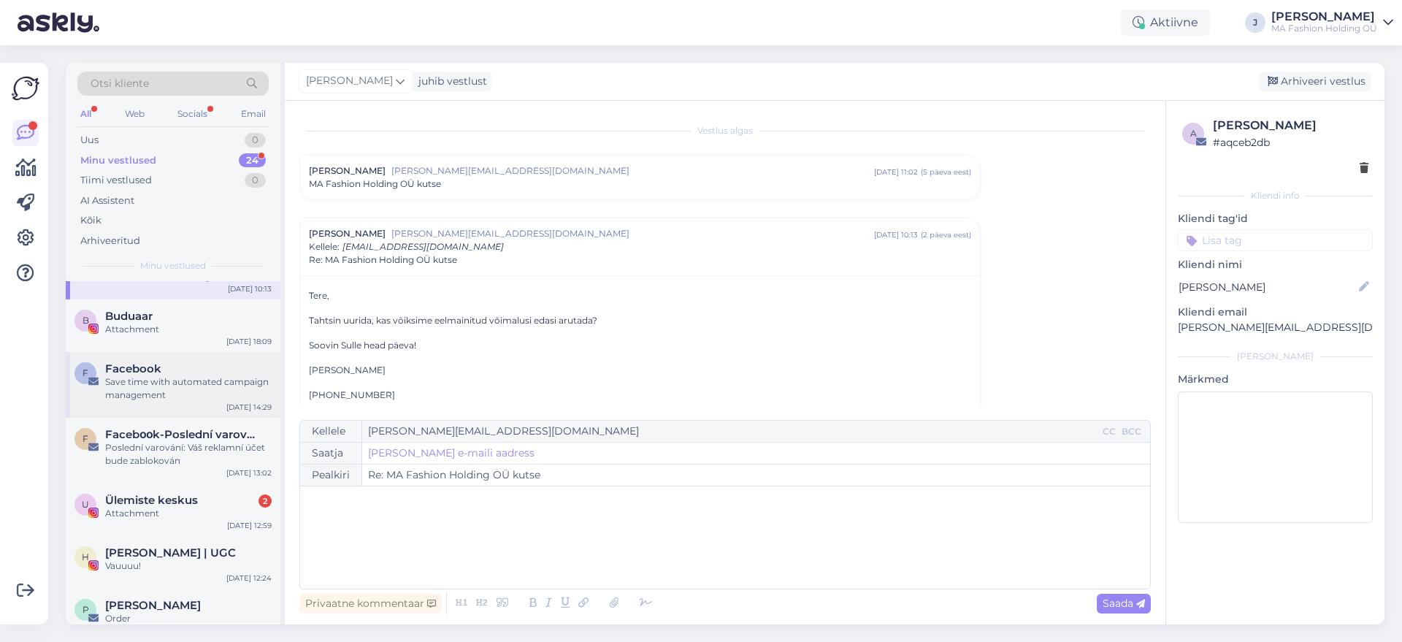
scroll to position [548, 0]
click at [188, 567] on div "Vauuuu!" at bounding box center [188, 565] width 167 height 13
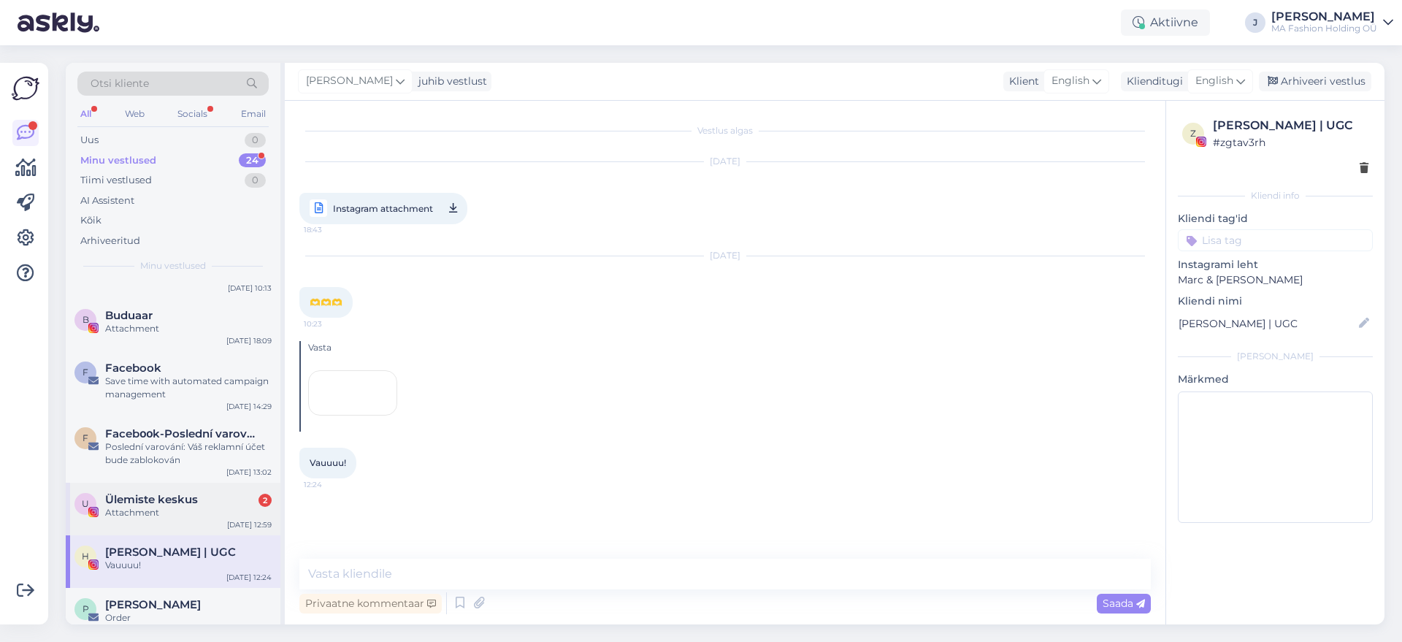
click at [196, 503] on span "Ülemiste keskus" at bounding box center [151, 499] width 93 height 13
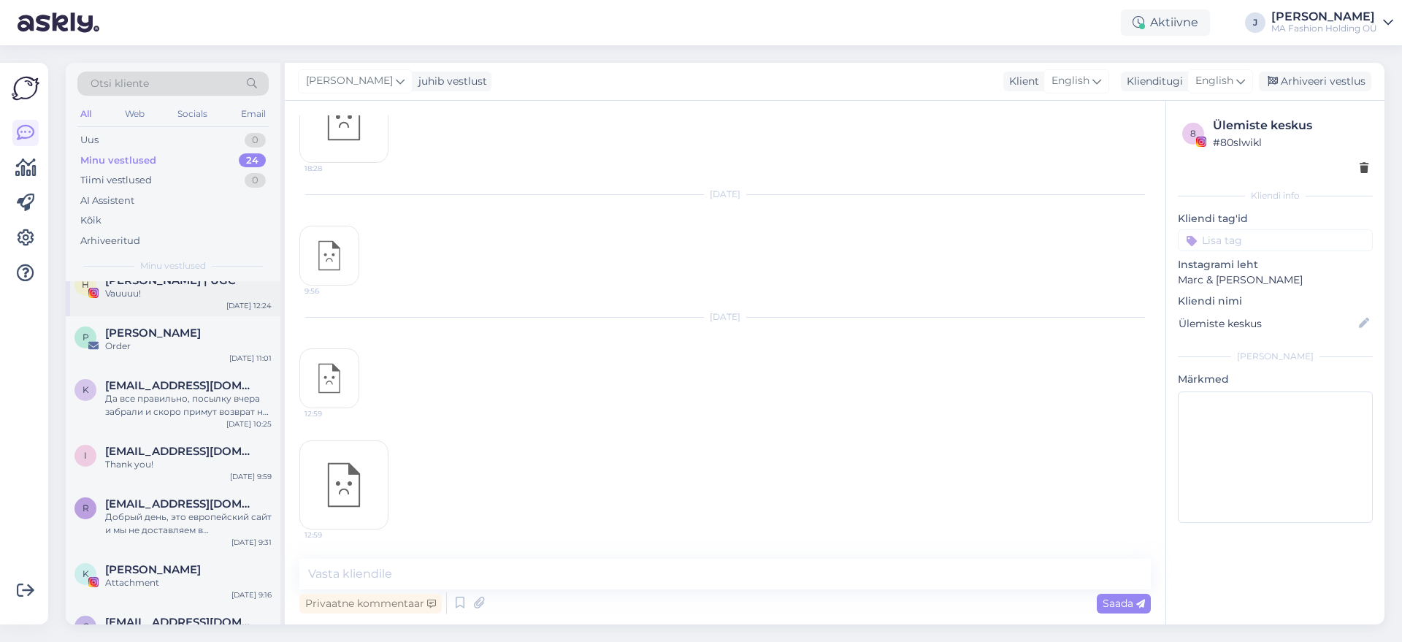
scroll to position [822, 0]
click at [86, 105] on div "All" at bounding box center [85, 113] width 17 height 19
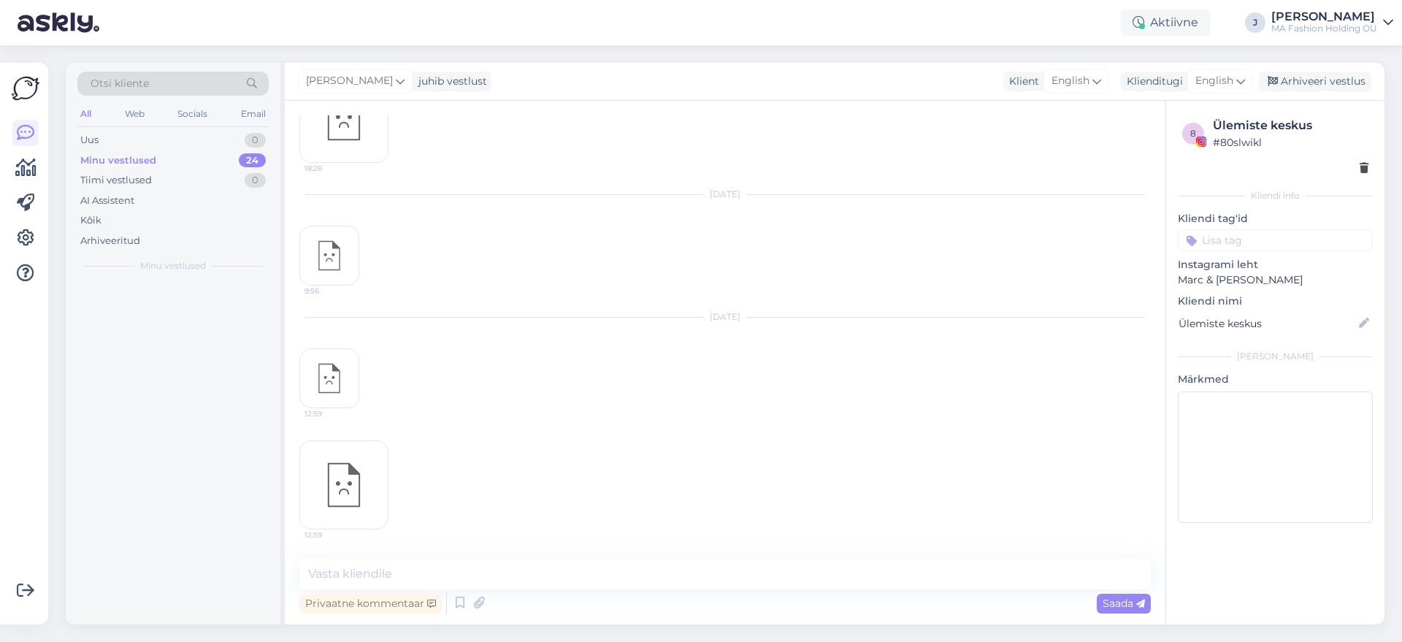
scroll to position [0, 0]
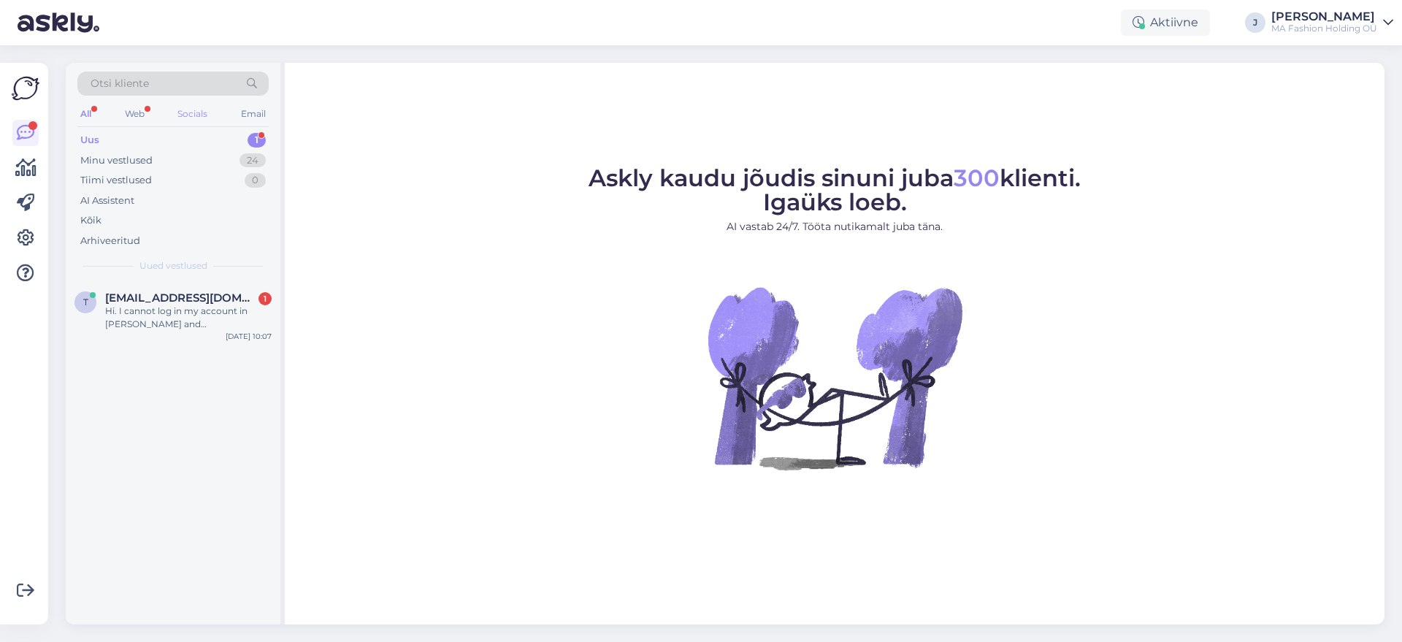
click at [193, 118] on div "Socials" at bounding box center [193, 113] width 36 height 19
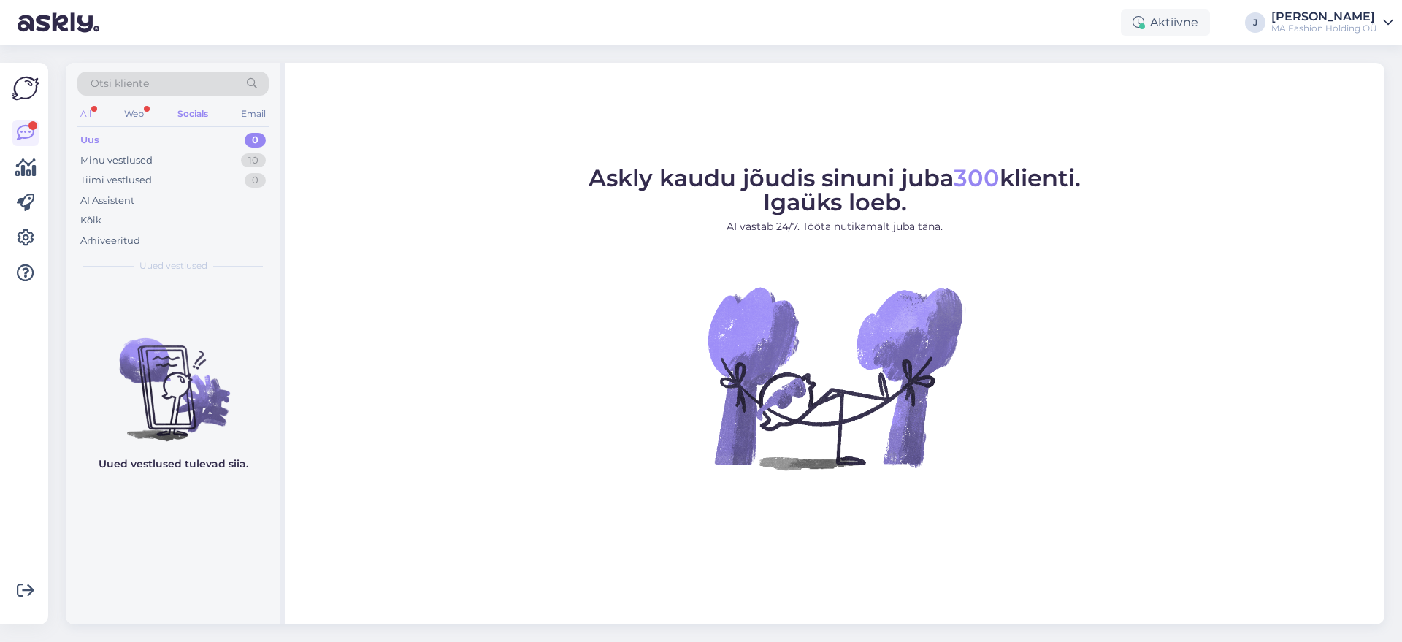
click at [80, 115] on div "All" at bounding box center [85, 113] width 17 height 19
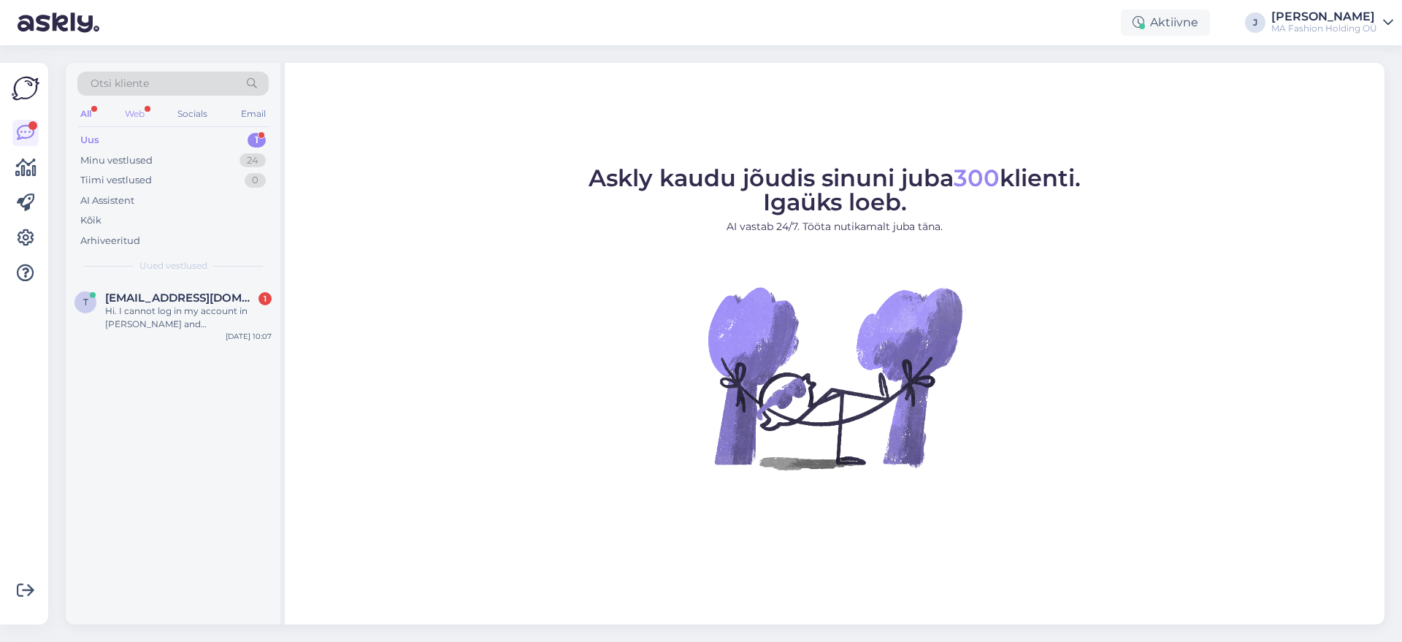
click at [140, 108] on div "Web" at bounding box center [135, 113] width 26 height 19
click at [226, 316] on div "Hi. I cannot log in my account in Marc and Andre. When I press the button "Get …" at bounding box center [188, 318] width 167 height 26
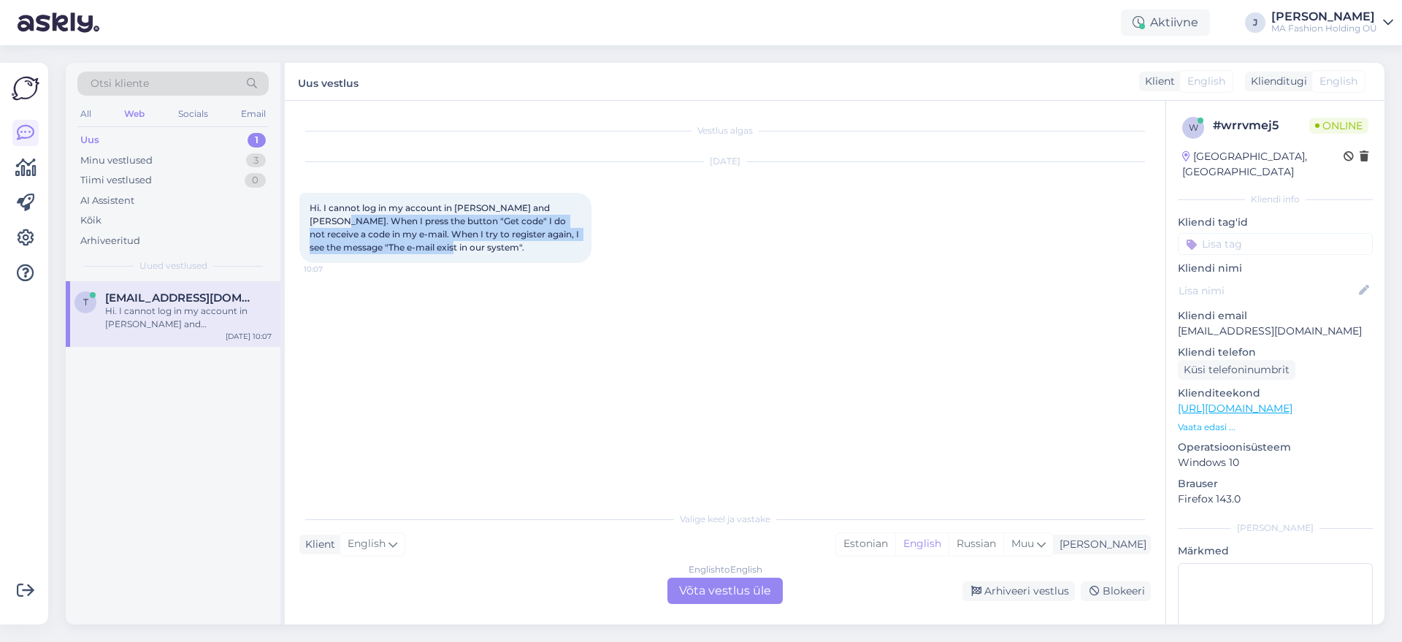
drag, startPoint x: 496, startPoint y: 253, endPoint x: 314, endPoint y: 213, distance: 186.3
click at [314, 213] on div "Hi. I cannot log in my account in Marc and Andre. When I press the button "Get …" at bounding box center [445, 228] width 292 height 70
click at [370, 235] on span "Hi. I cannot log in my account in Marc and Andre. When I press the button "Get …" at bounding box center [446, 227] width 272 height 50
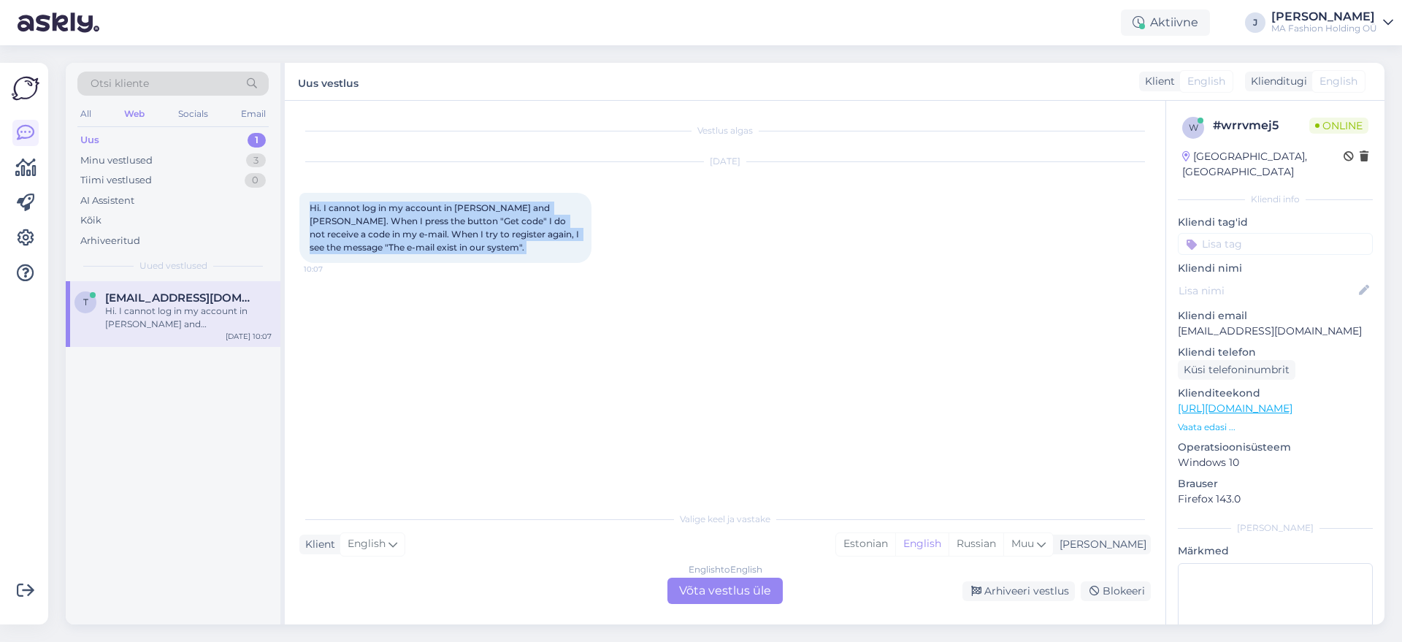
click at [370, 236] on span "Hi. I cannot log in my account in Marc and Andre. When I press the button "Get …" at bounding box center [446, 227] width 272 height 50
click at [394, 235] on span "Hi. I cannot log in my account in Marc and Andre. When I press the button "Get …" at bounding box center [446, 227] width 272 height 50
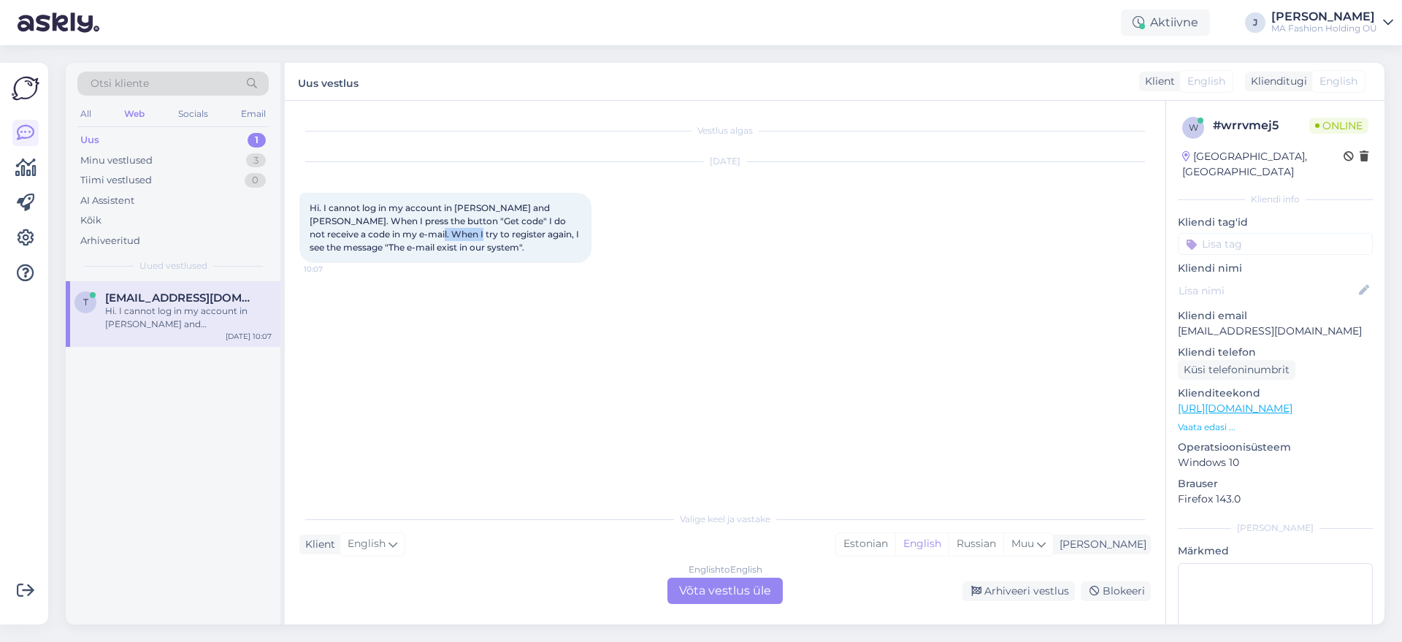
click at [394, 235] on span "Hi. I cannot log in my account in Marc and Andre. When I press the button "Get …" at bounding box center [446, 227] width 272 height 50
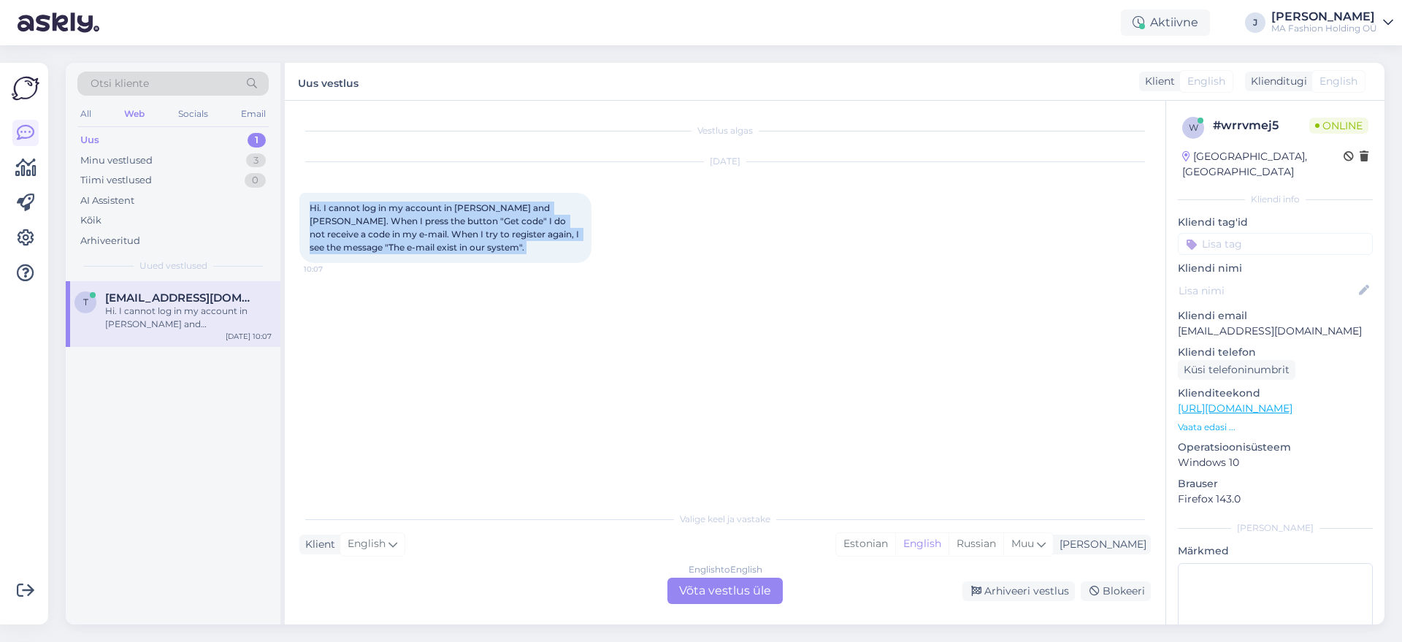
click at [394, 235] on span "Hi. I cannot log in my account in Marc and Andre. When I press the button "Get …" at bounding box center [446, 227] width 272 height 50
click at [399, 239] on span "Hi. I cannot log in my account in Marc and Andre. When I press the button "Get …" at bounding box center [446, 227] width 272 height 50
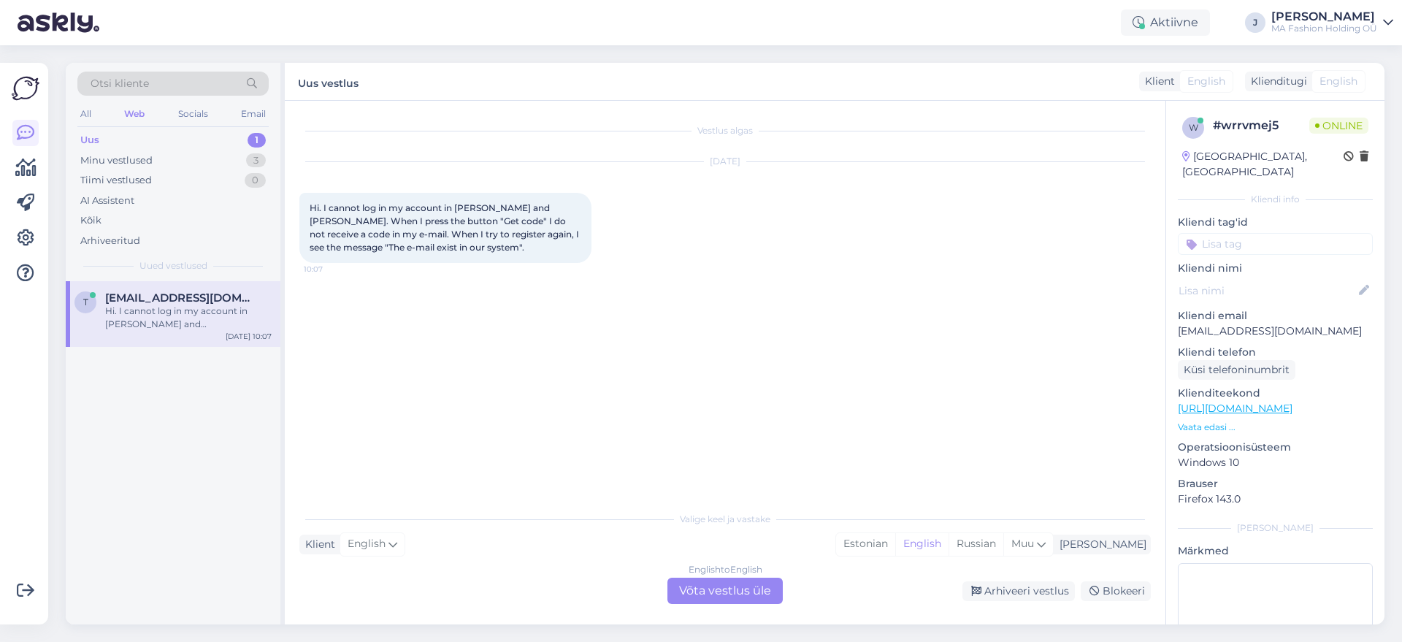
click at [397, 259] on div "Hi. I cannot log in my account in Marc and Andre. When I press the button "Get …" at bounding box center [445, 228] width 292 height 70
click at [434, 252] on div "Hi. I cannot log in my account in Marc and Andre. When I press the button "Get …" at bounding box center [445, 228] width 292 height 70
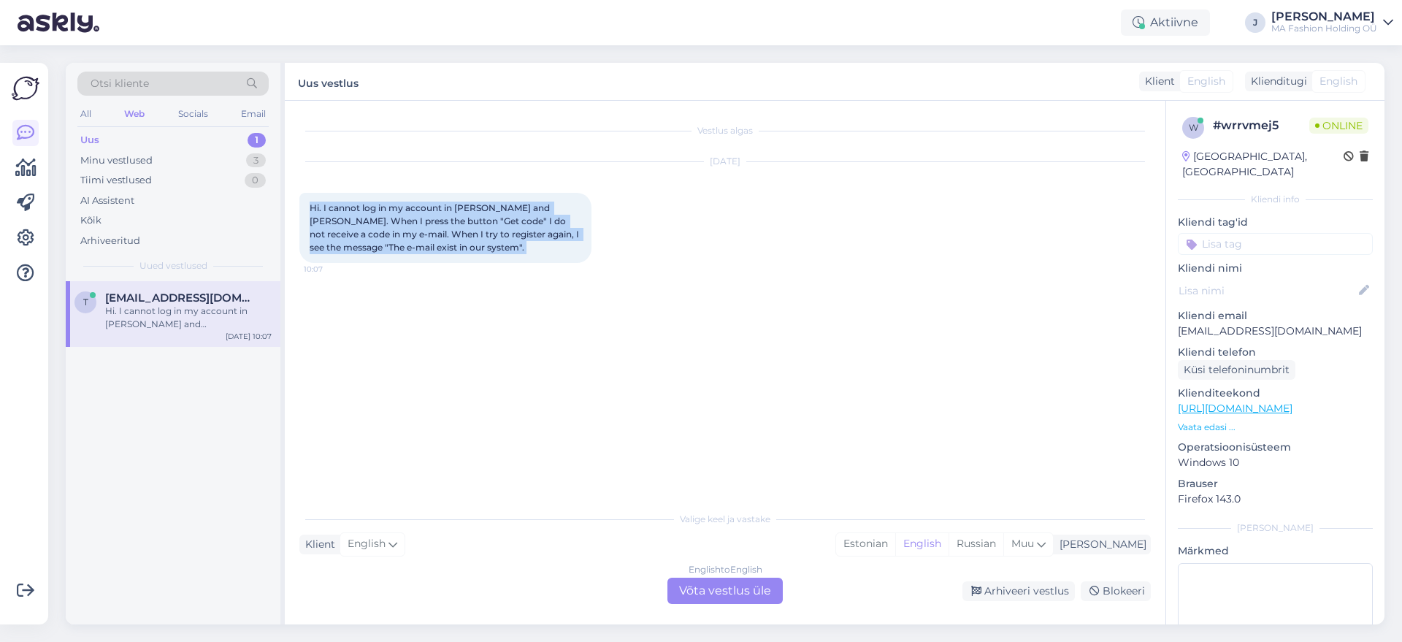
click at [434, 252] on div "Hi. I cannot log in my account in Marc and Andre. When I press the button "Get …" at bounding box center [445, 228] width 292 height 70
click at [457, 248] on div "Hi. I cannot log in my account in Marc and Andre. When I press the button "Get …" at bounding box center [445, 228] width 292 height 70
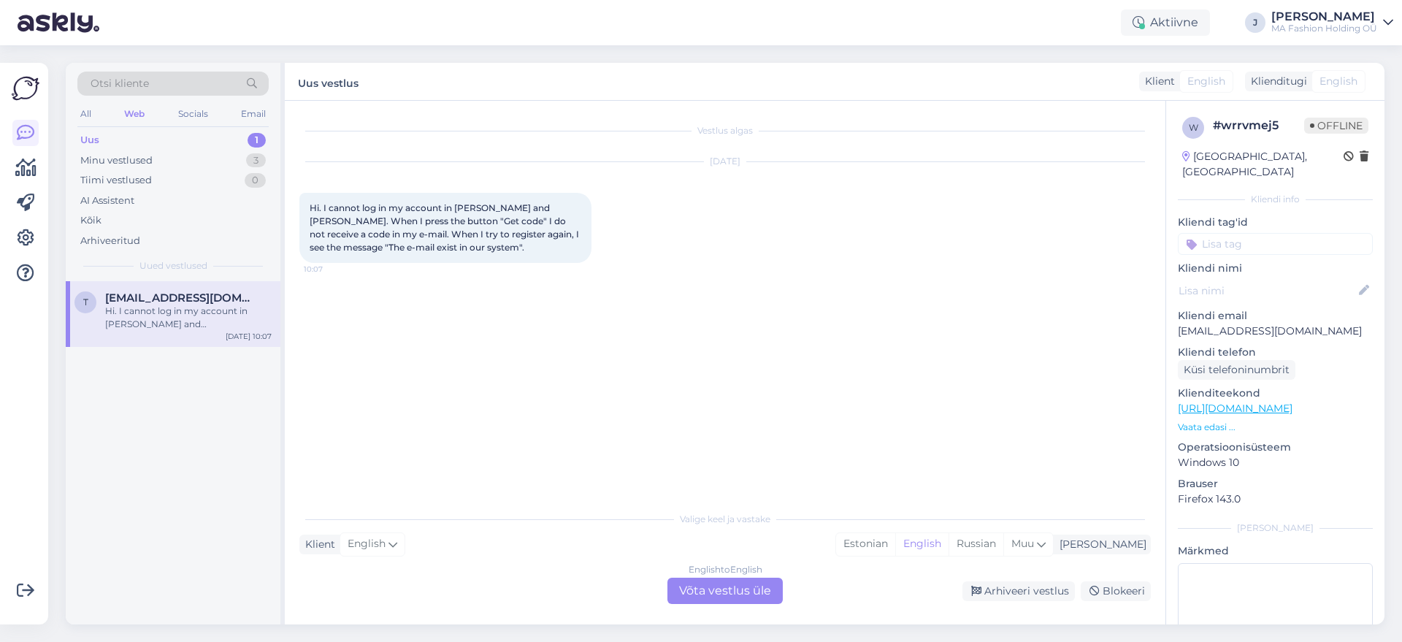
click at [475, 257] on div "Hi. I cannot log in my account in Marc and Andre. When I press the button "Get …" at bounding box center [445, 228] width 292 height 70
click at [475, 271] on div "Sep 29 2025 Hi. I cannot log in my account in Marc and Andre. When I press the …" at bounding box center [725, 212] width 852 height 133
click at [475, 278] on div "Sep 29 2025 Hi. I cannot log in my account in Marc and Andre. When I press the …" at bounding box center [725, 212] width 852 height 133
click at [463, 247] on div "Hi. I cannot log in my account in Marc and Andre. When I press the button "Get …" at bounding box center [445, 228] width 292 height 70
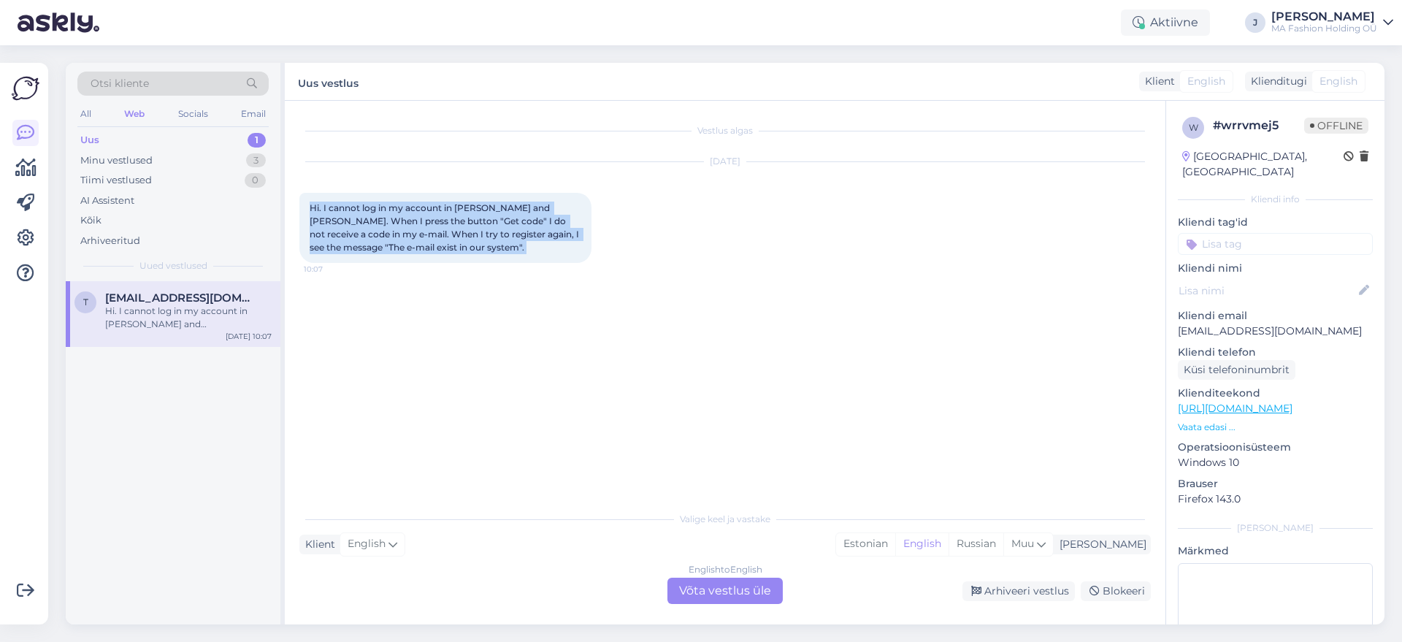
click at [463, 247] on div "Hi. I cannot log in my account in Marc and Andre. When I press the button "Get …" at bounding box center [445, 228] width 292 height 70
click at [467, 263] on div "Sep 29 2025 Hi. I cannot log in my account in Marc and Andre. When I press the …" at bounding box center [725, 212] width 852 height 133
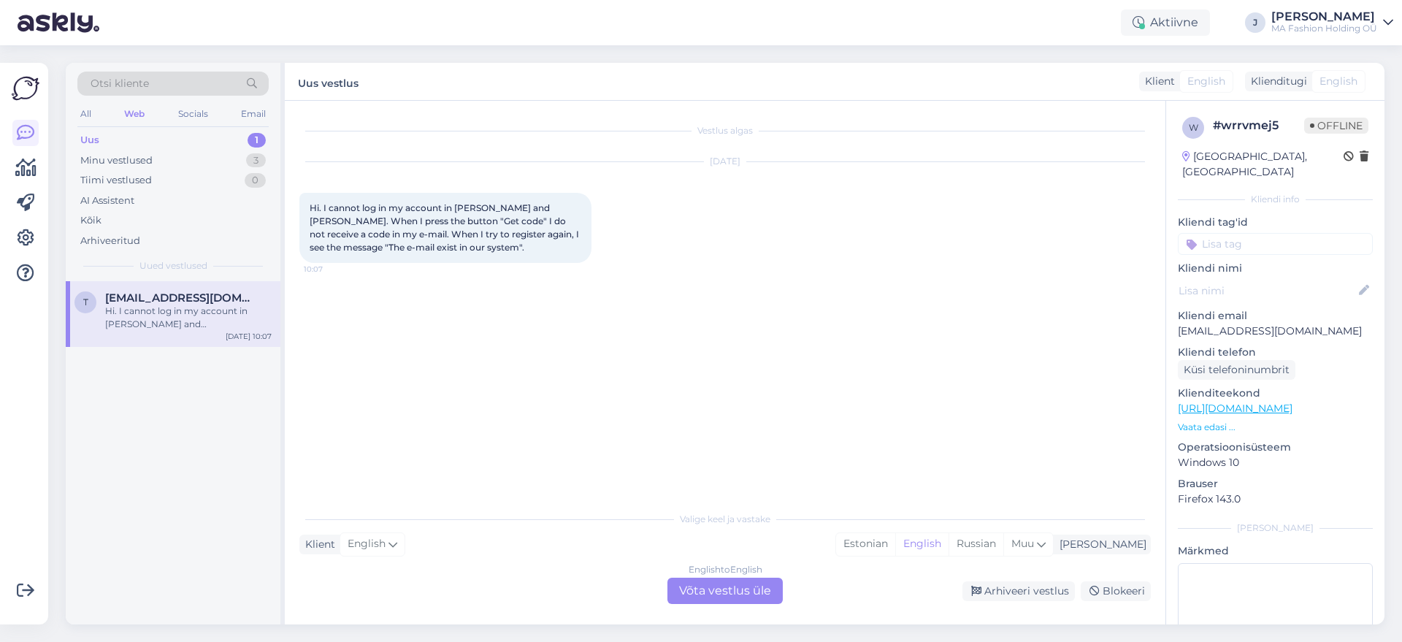
click at [467, 263] on div "Sep 29 2025 Hi. I cannot log in my account in Marc and Andre. When I press the …" at bounding box center [725, 212] width 852 height 133
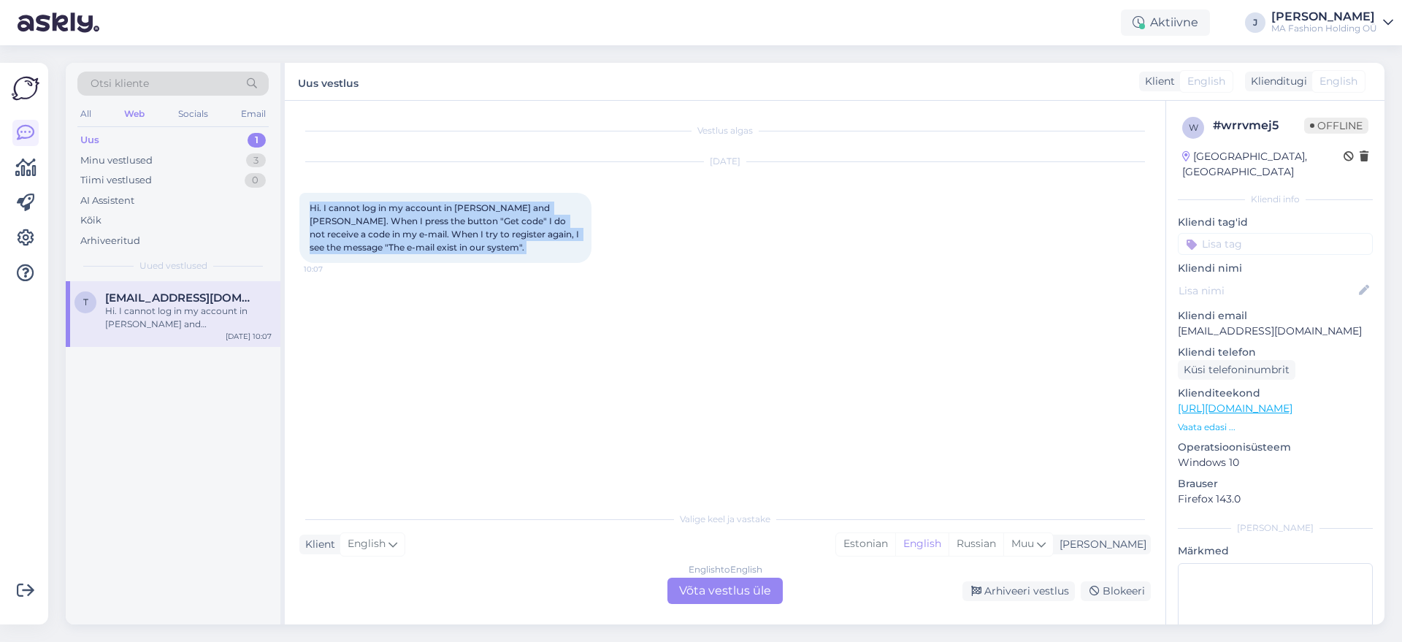
click at [467, 263] on div "Sep 29 2025 Hi. I cannot log in my account in Marc and Andre. When I press the …" at bounding box center [725, 212] width 852 height 133
click at [460, 264] on div "Sep 29 2025 Hi. I cannot log in my account in Marc and Andre. When I press the …" at bounding box center [725, 212] width 852 height 133
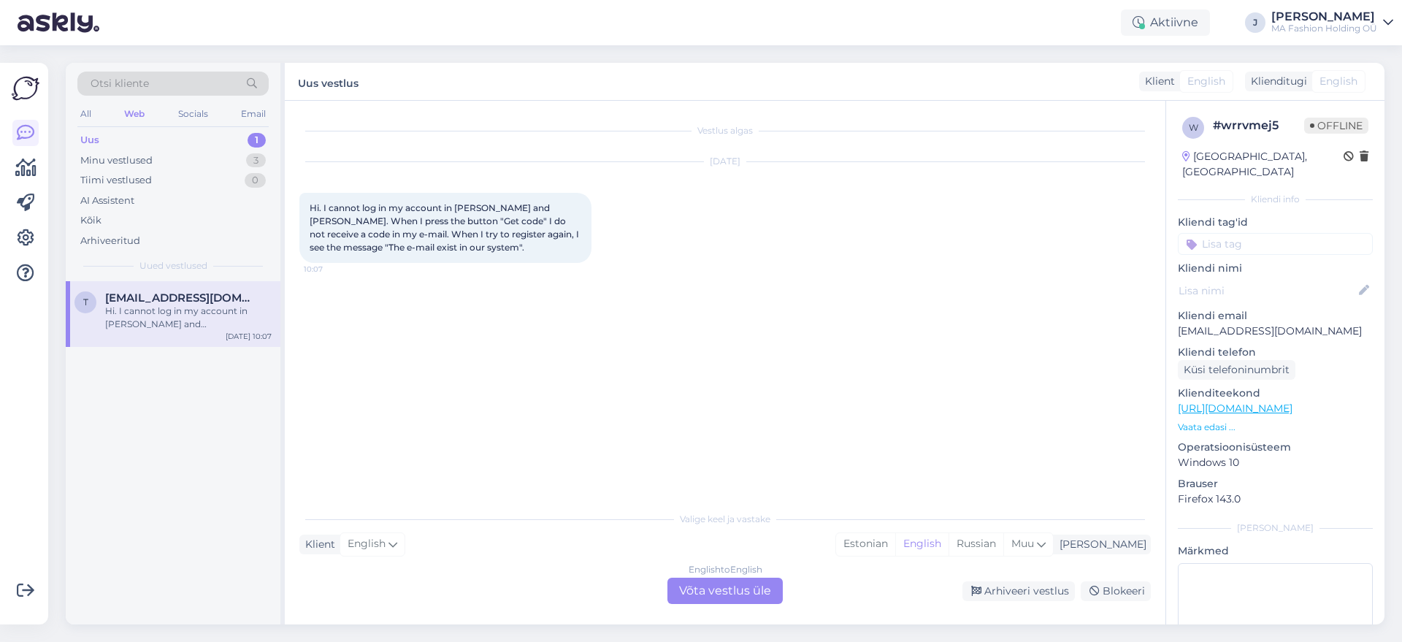
click at [438, 253] on div "Hi. I cannot log in my account in Marc and Andre. When I press the button "Get …" at bounding box center [445, 228] width 292 height 70
click at [717, 599] on div "English to English Võta vestlus üle" at bounding box center [725, 591] width 115 height 26
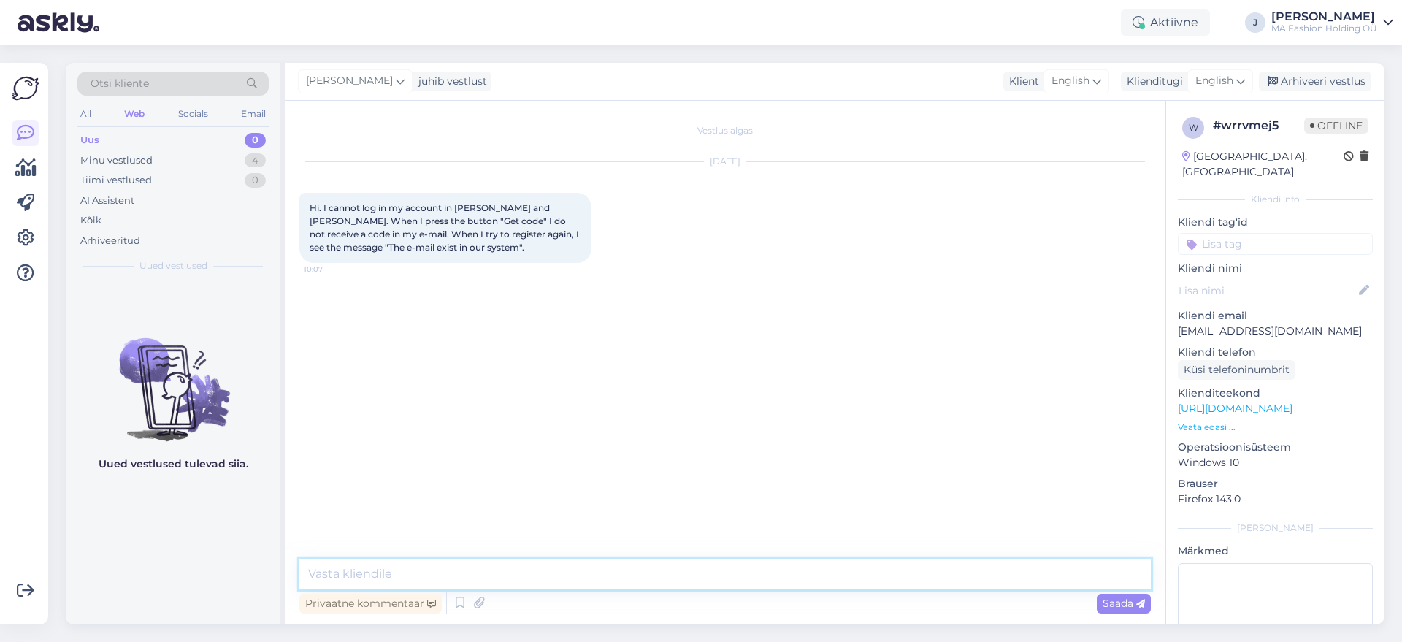
click at [721, 574] on textarea at bounding box center [725, 574] width 852 height 31
click at [541, 575] on textarea "Hello, I have forwarded your issue to our IT" at bounding box center [725, 574] width 852 height 31
click at [540, 575] on textarea "Hello, I have forwarded your issue to our IT" at bounding box center [725, 574] width 852 height 31
click at [559, 578] on textarea "Hello, I have forwarded your issue to our IT" at bounding box center [725, 574] width 852 height 31
click at [585, 565] on textarea "Hello, I have forwarded your issue to our IT" at bounding box center [725, 574] width 852 height 31
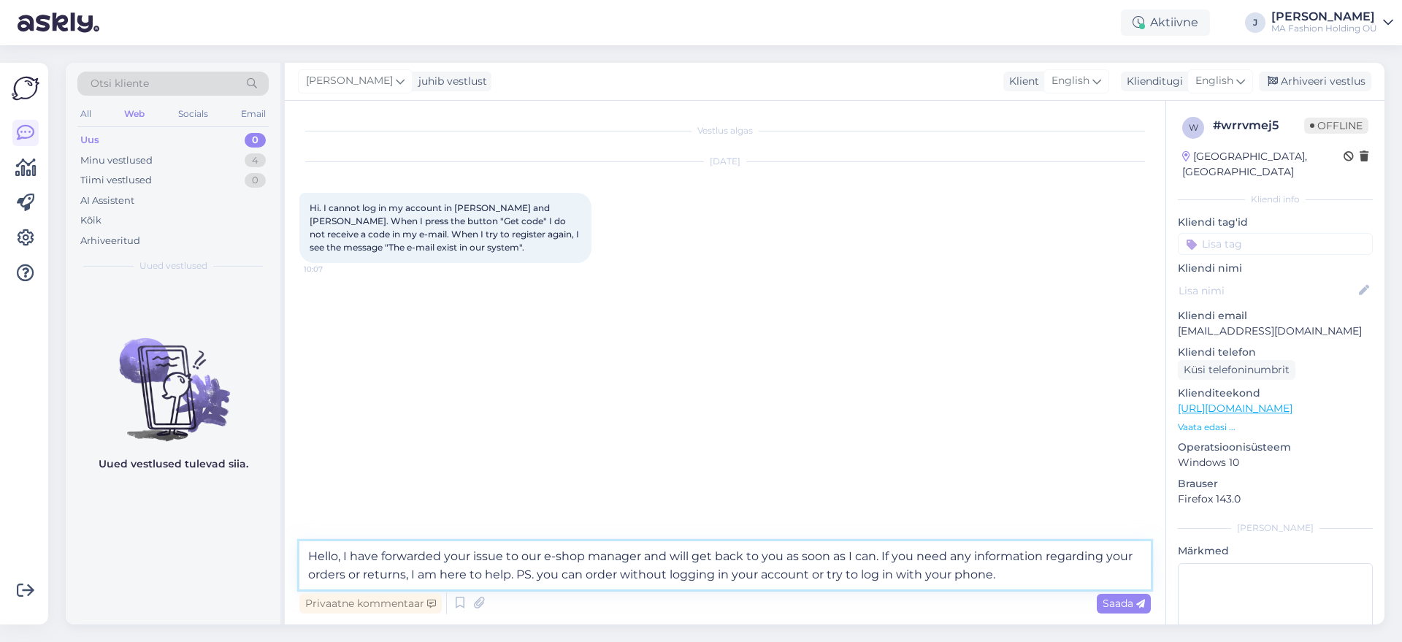
click at [946, 576] on textarea "Hello, I have forwarded your issue to our e-shop manager and will get back to y…" at bounding box center [725, 565] width 852 height 48
click at [990, 579] on textarea "Hello, I have forwarded your issue to our e-shop manager and will get back to y…" at bounding box center [725, 565] width 852 height 48
click at [1001, 581] on textarea "Hello, I have forwarded your issue to our e-shop manager and will get back to y…" at bounding box center [725, 565] width 852 height 48
click at [996, 578] on textarea "Hello, I have forwarded your issue to our e-shop manager and will get back to y…" at bounding box center [725, 565] width 852 height 48
click at [955, 570] on textarea "Hello, I have forwarded your issue to our e-shop manager and will get back to y…" at bounding box center [725, 565] width 852 height 48
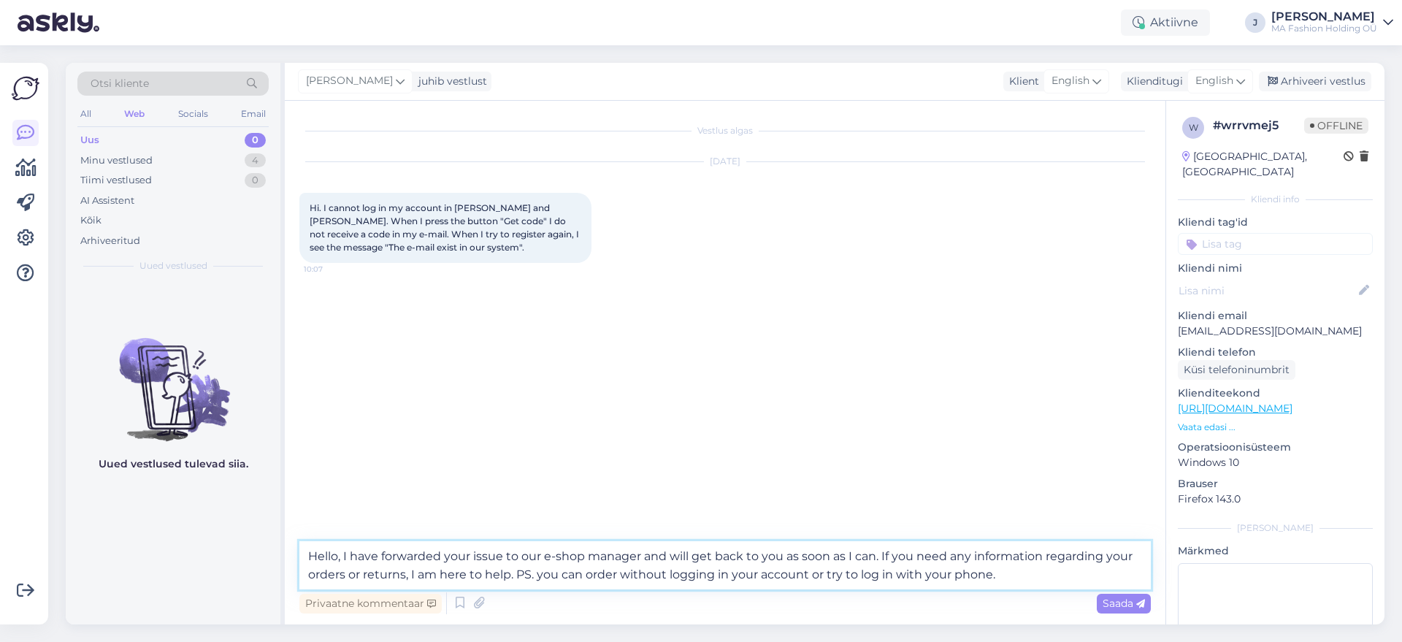
click at [944, 574] on textarea "Hello, I have forwarded your issue to our e-shop manager and will get back to y…" at bounding box center [725, 565] width 852 height 48
click at [943, 574] on textarea "Hello, I have forwarded your issue to our e-shop manager and will get back to y…" at bounding box center [725, 565] width 852 height 48
click at [920, 576] on textarea "Hello, I have forwarded your issue to our e-shop manager and will get back to y…" at bounding box center [725, 565] width 852 height 48
click at [999, 577] on textarea "Hello, I have forwarded your issue to our e-shop manager and will get back to y…" at bounding box center [725, 565] width 852 height 48
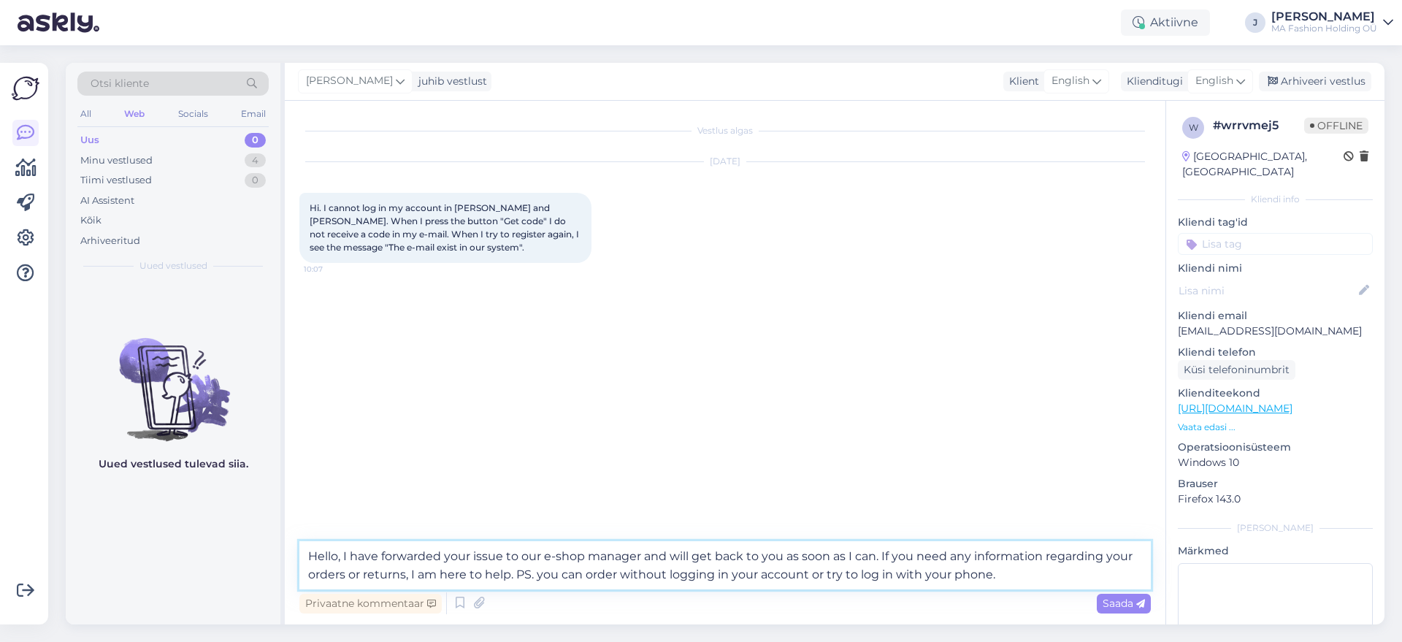
click at [991, 578] on textarea "Hello, I have forwarded your issue to our e-shop manager and will get back to y…" at bounding box center [725, 565] width 852 height 48
click at [1010, 578] on textarea "Hello, I have forwarded your issue to our e-shop manager and will get back to y…" at bounding box center [725, 565] width 852 height 48
click at [901, 572] on textarea "Hello, I have forwarded your issue to our e-shop manager and will get back to y…" at bounding box center [725, 565] width 852 height 48
click at [979, 570] on textarea "Hello, I have forwarded your issue to our e-shop manager and will get back to y…" at bounding box center [725, 565] width 852 height 48
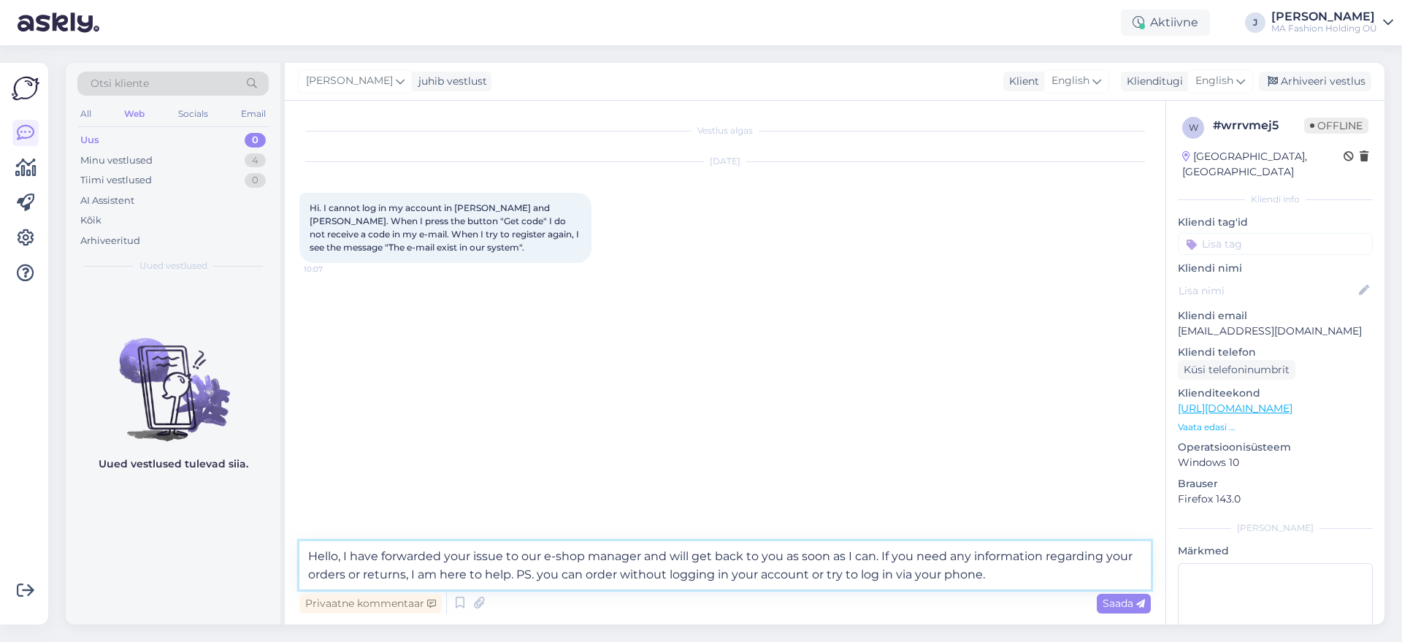
click at [985, 569] on textarea "Hello, I have forwarded your issue to our e-shop manager and will get back to y…" at bounding box center [725, 565] width 852 height 48
click at [988, 575] on textarea "Hello, I have forwarded your issue to our e-shop manager and will get back to y…" at bounding box center [725, 565] width 852 height 48
click at [1022, 573] on textarea "Hello, I have forwarded your issue to our e-shop manager and will get back to y…" at bounding box center [725, 565] width 852 height 48
click at [977, 569] on textarea "Hello, I have forwarded your issue to our e-shop manager and will get back to y…" at bounding box center [725, 565] width 852 height 48
click at [1007, 578] on textarea "Hello, I have forwarded your issue to our e-shop manager and will get back to y…" at bounding box center [725, 565] width 852 height 48
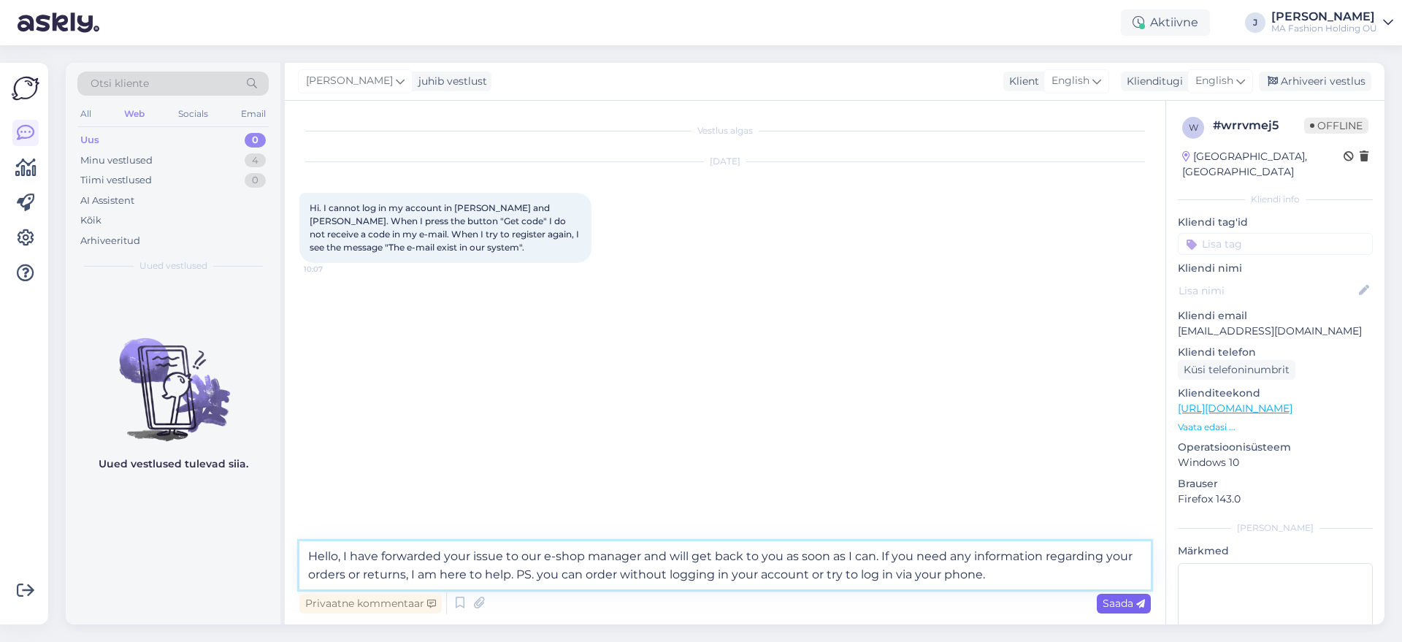
type textarea "Hello, I have forwarded your issue to our e-shop manager and will get back to y…"
click at [1106, 610] on div "Saada" at bounding box center [1124, 604] width 54 height 20
